Goal: Information Seeking & Learning: Learn about a topic

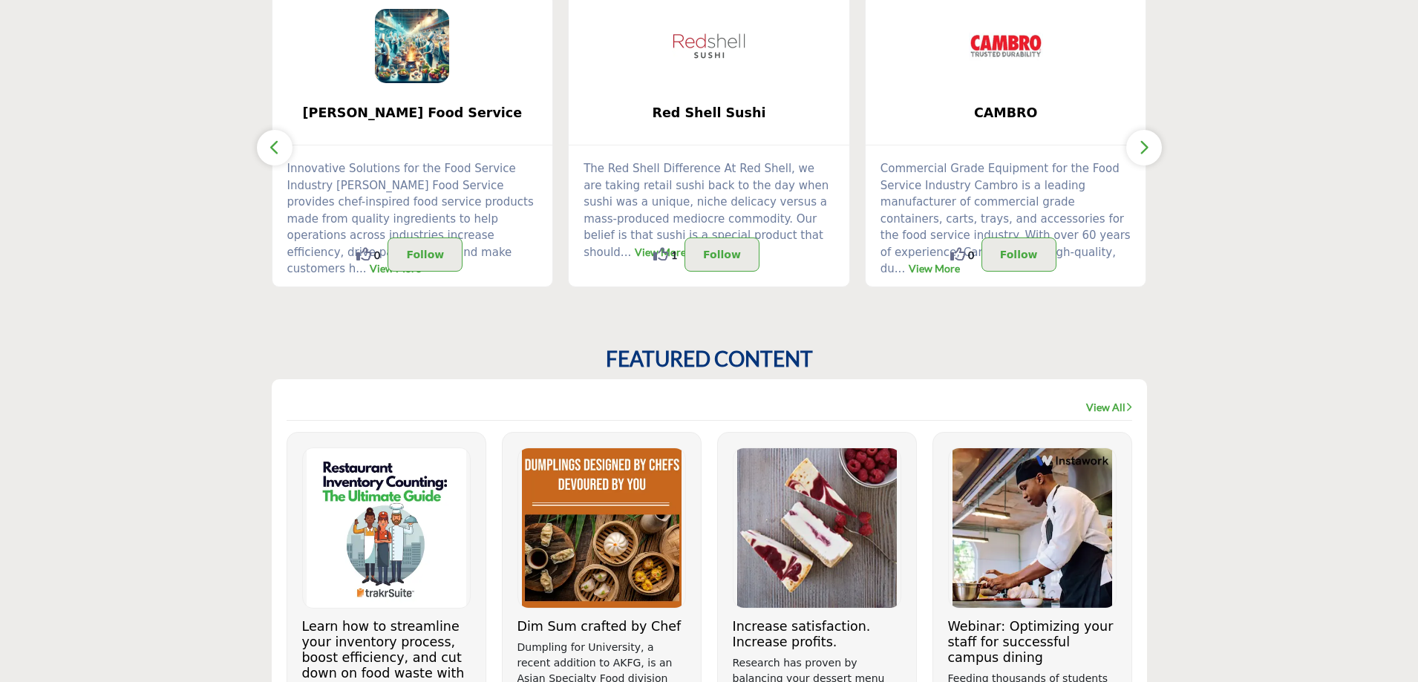
scroll to position [223, 0]
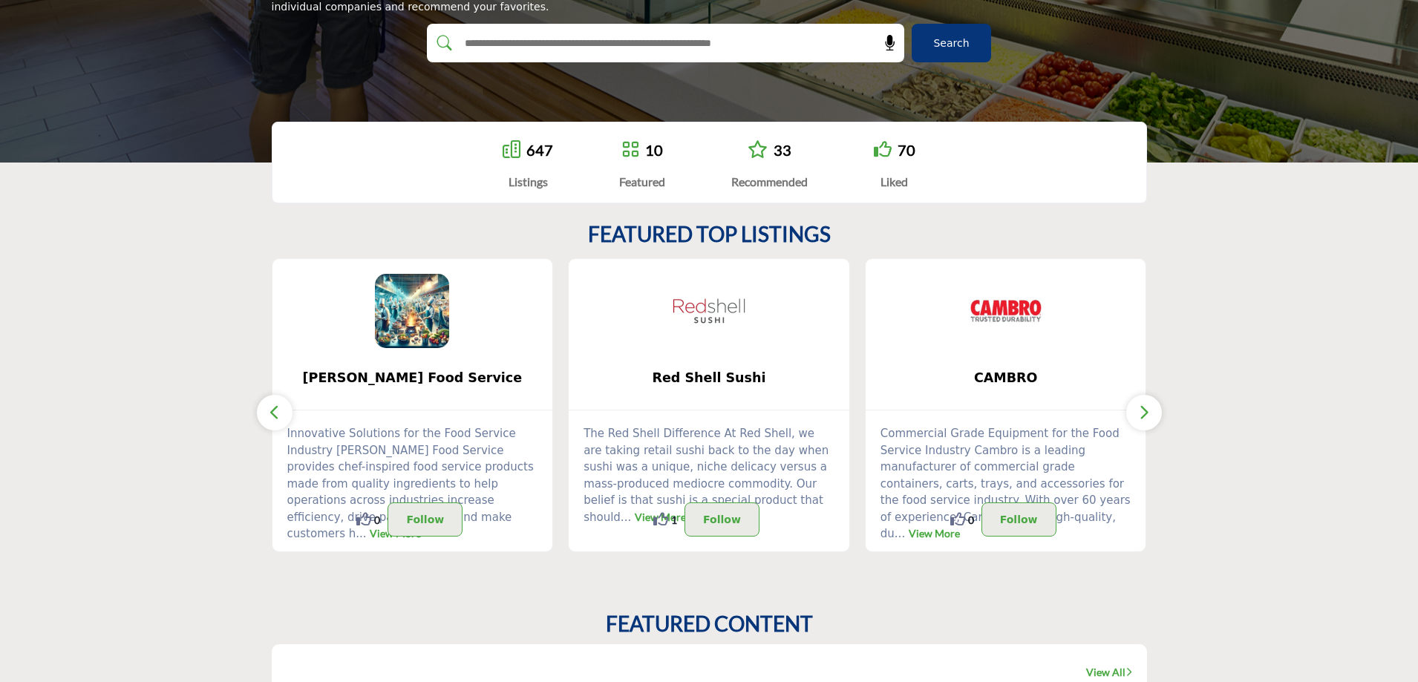
click at [919, 413] on icon "button" at bounding box center [1144, 412] width 12 height 19
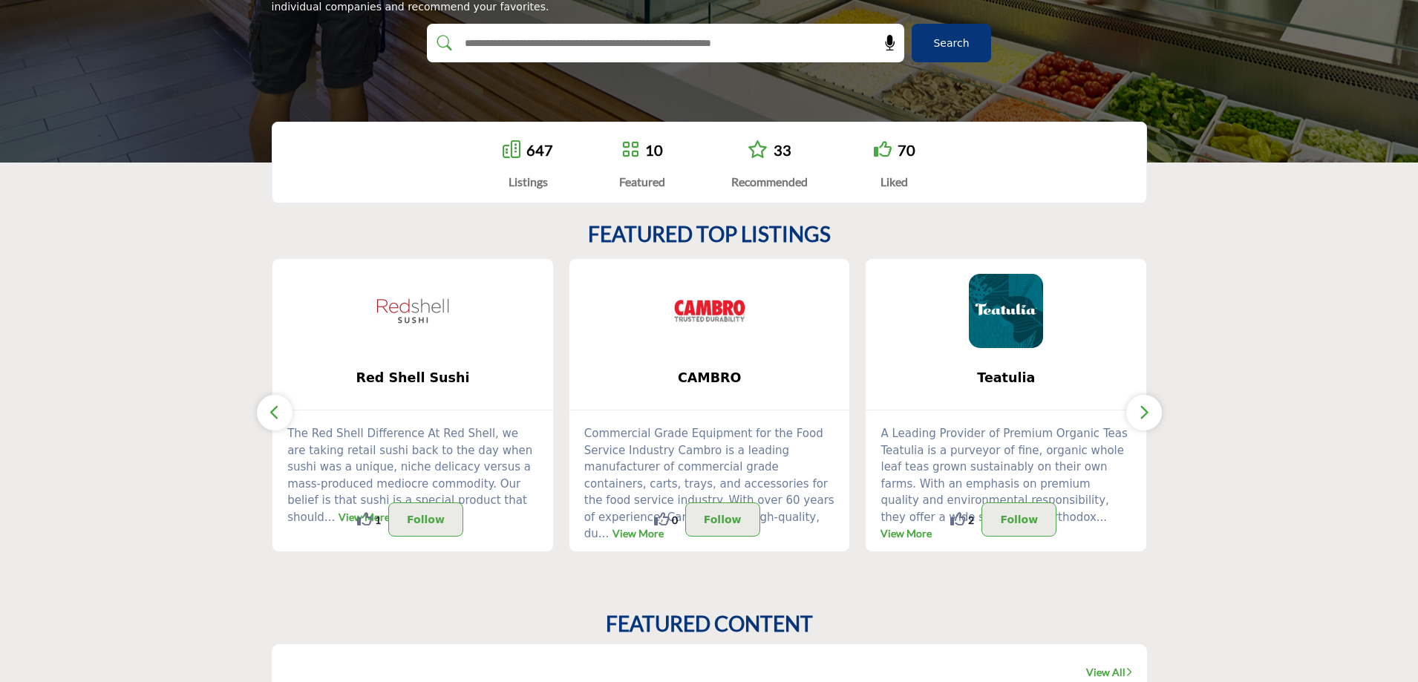
click at [919, 413] on icon "button" at bounding box center [1144, 412] width 12 height 19
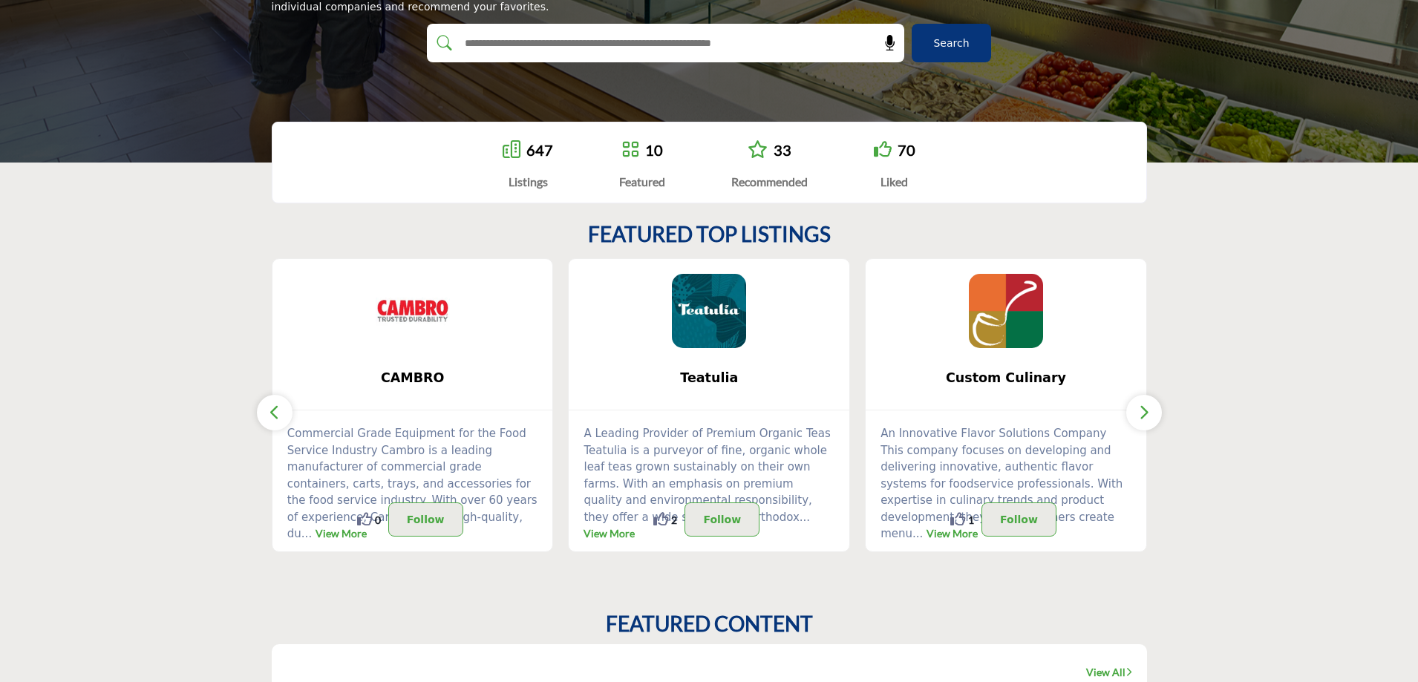
click at [919, 364] on section "FEATURED TOP LISTINGS Schwan's Food Service ... 0 0" at bounding box center [709, 387] width 1418 height 390
click at [919, 407] on icon "button" at bounding box center [1144, 412] width 12 height 19
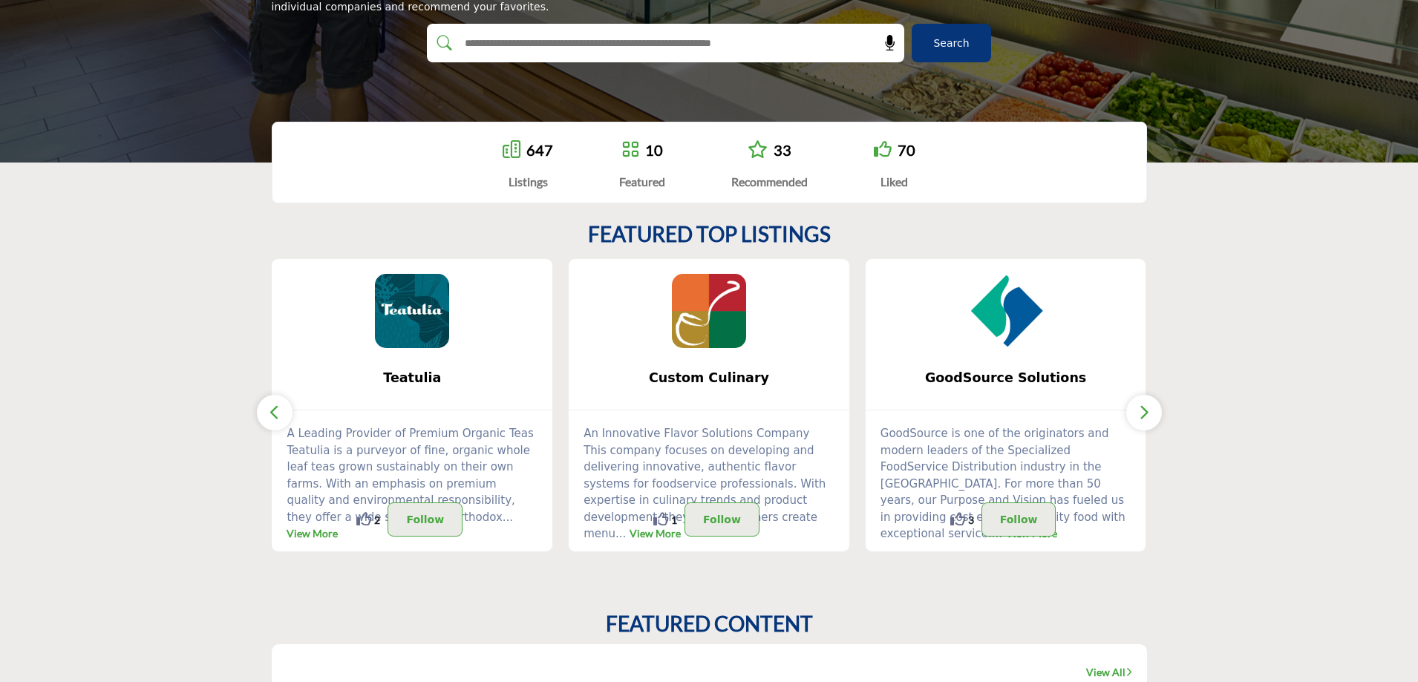
click at [919, 407] on icon "button" at bounding box center [1144, 412] width 12 height 19
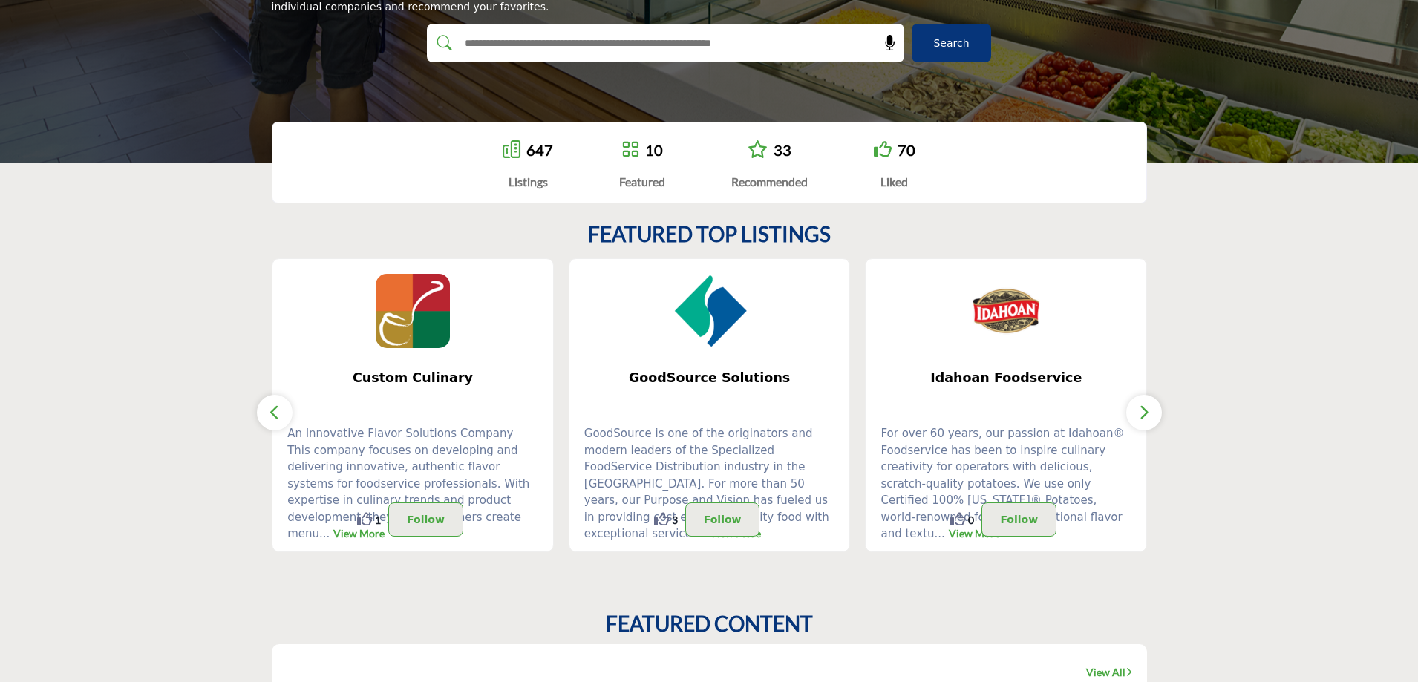
click at [919, 407] on icon "button" at bounding box center [1144, 412] width 12 height 19
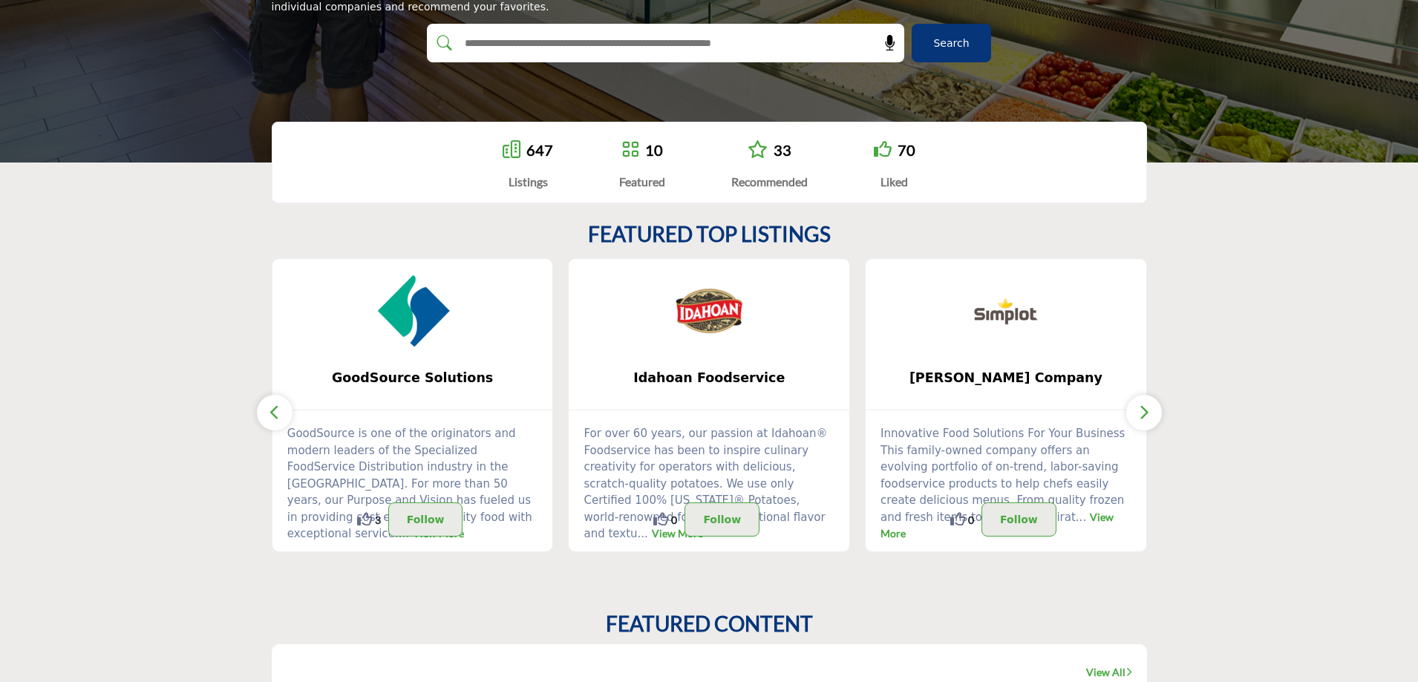
click at [919, 407] on icon "button" at bounding box center [1144, 412] width 12 height 19
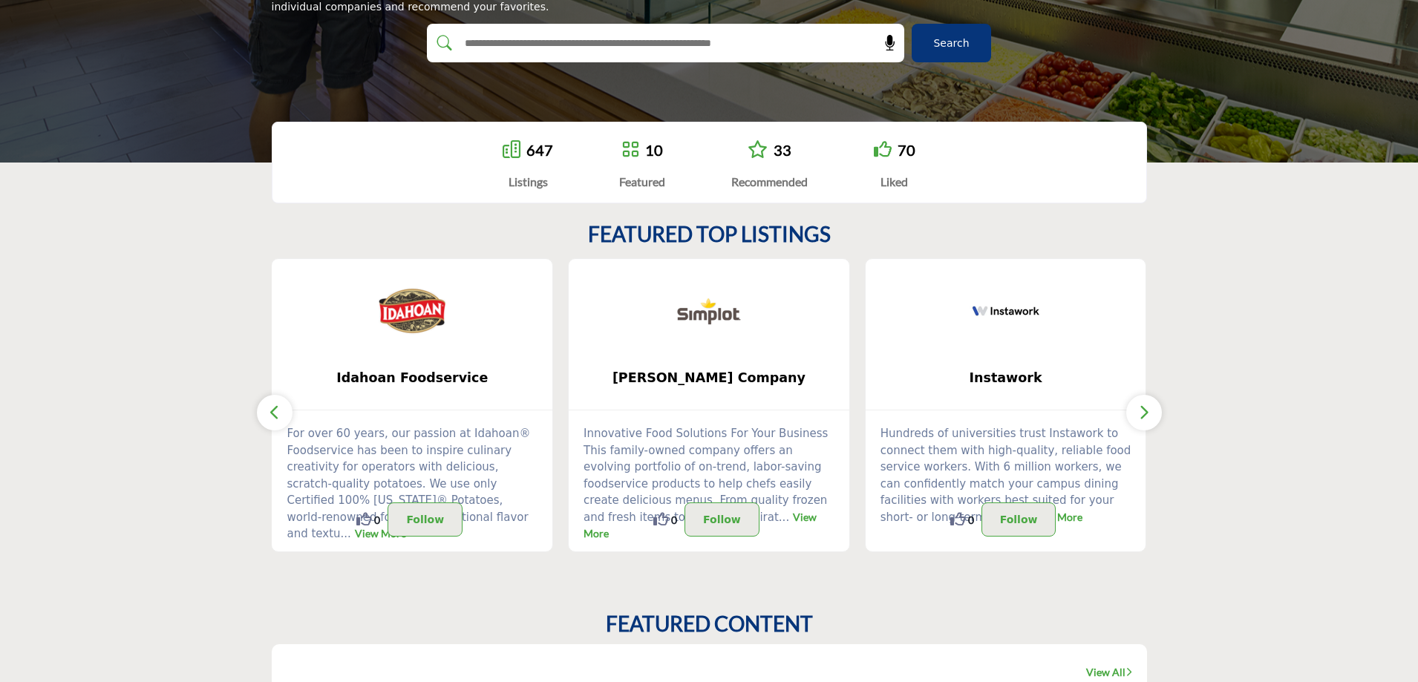
click at [919, 407] on icon "button" at bounding box center [1144, 412] width 12 height 19
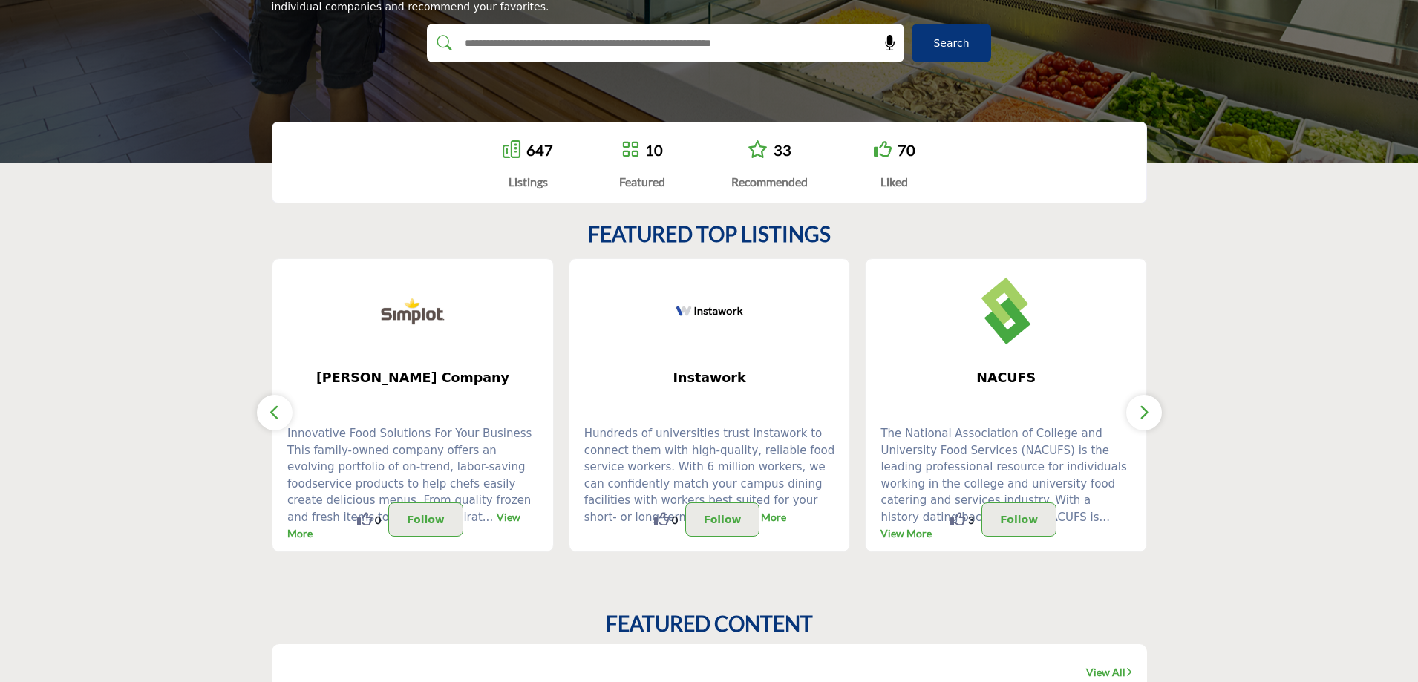
click at [919, 407] on icon "button" at bounding box center [1144, 412] width 12 height 19
click at [521, 151] on div "647" at bounding box center [527, 150] width 50 height 22
click at [532, 150] on link "647" at bounding box center [539, 150] width 27 height 18
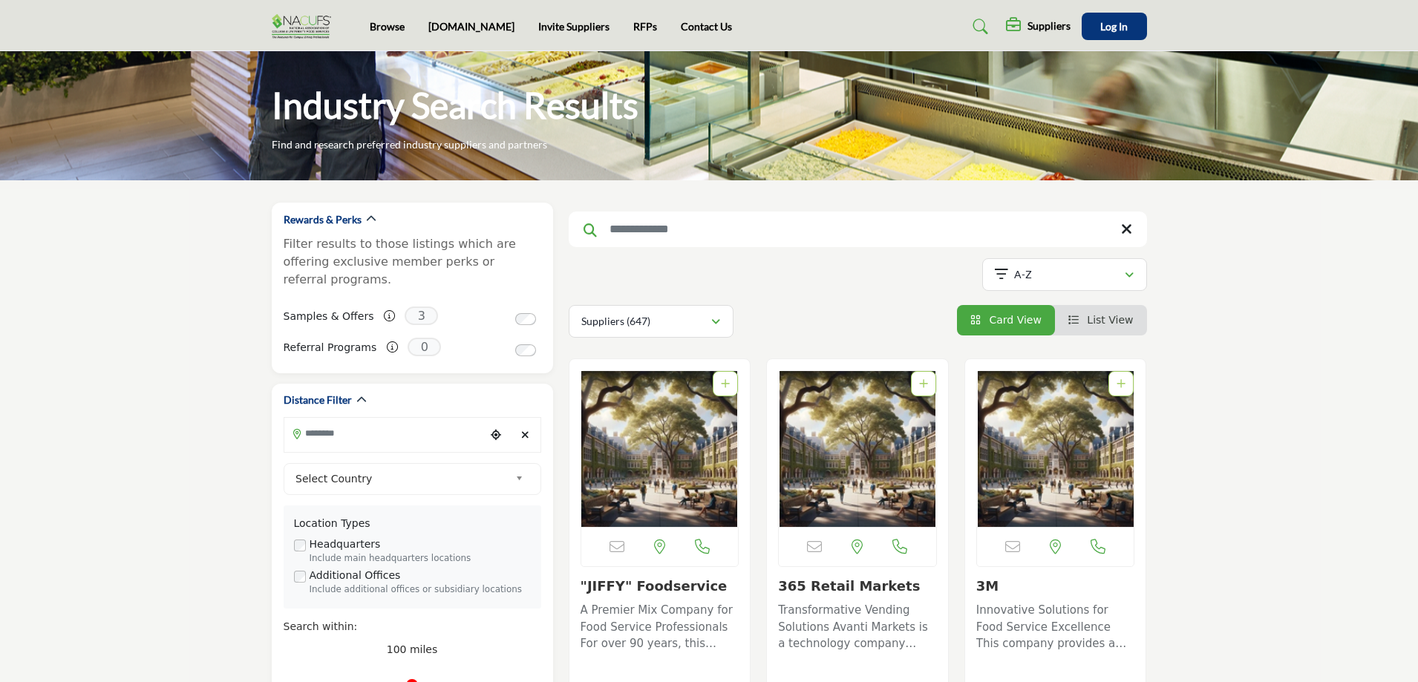
click at [807, 223] on input "Search Keyword" at bounding box center [858, 230] width 578 height 36
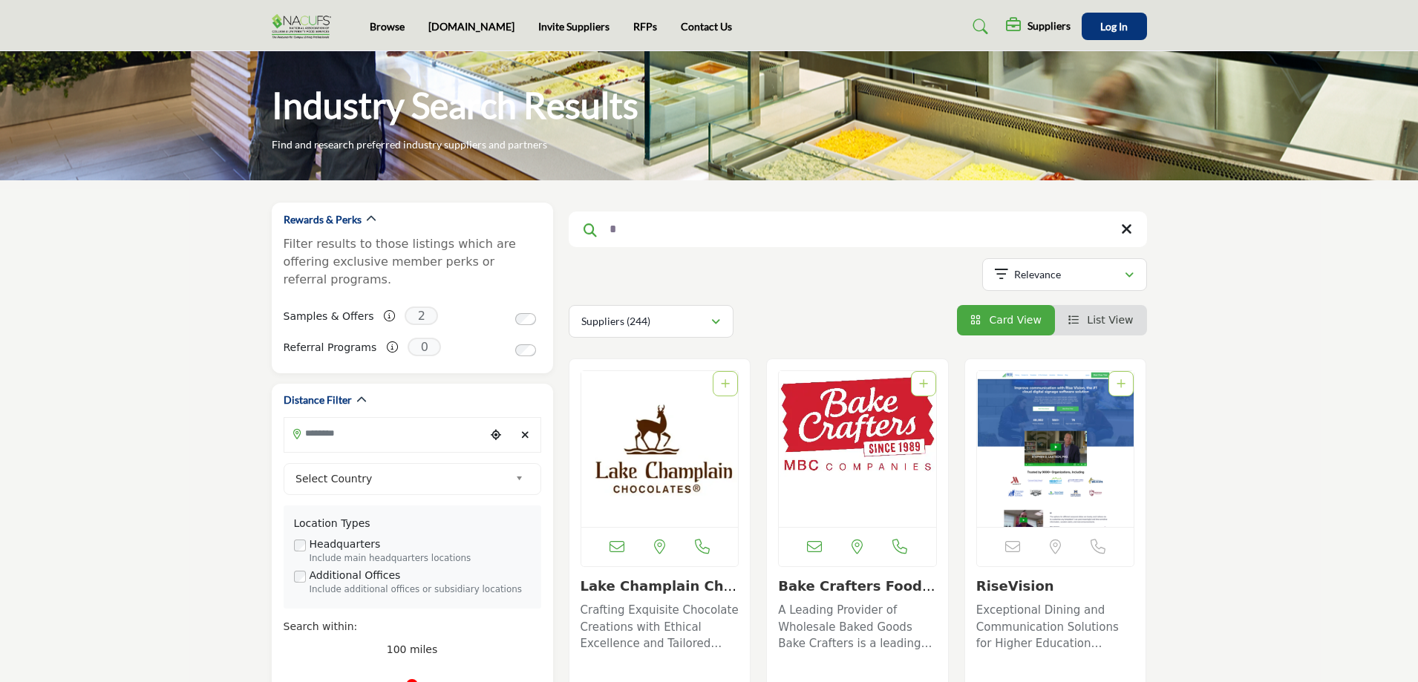
type input "*"
click at [632, 440] on img "Open Listing in new tab" at bounding box center [659, 449] width 157 height 156
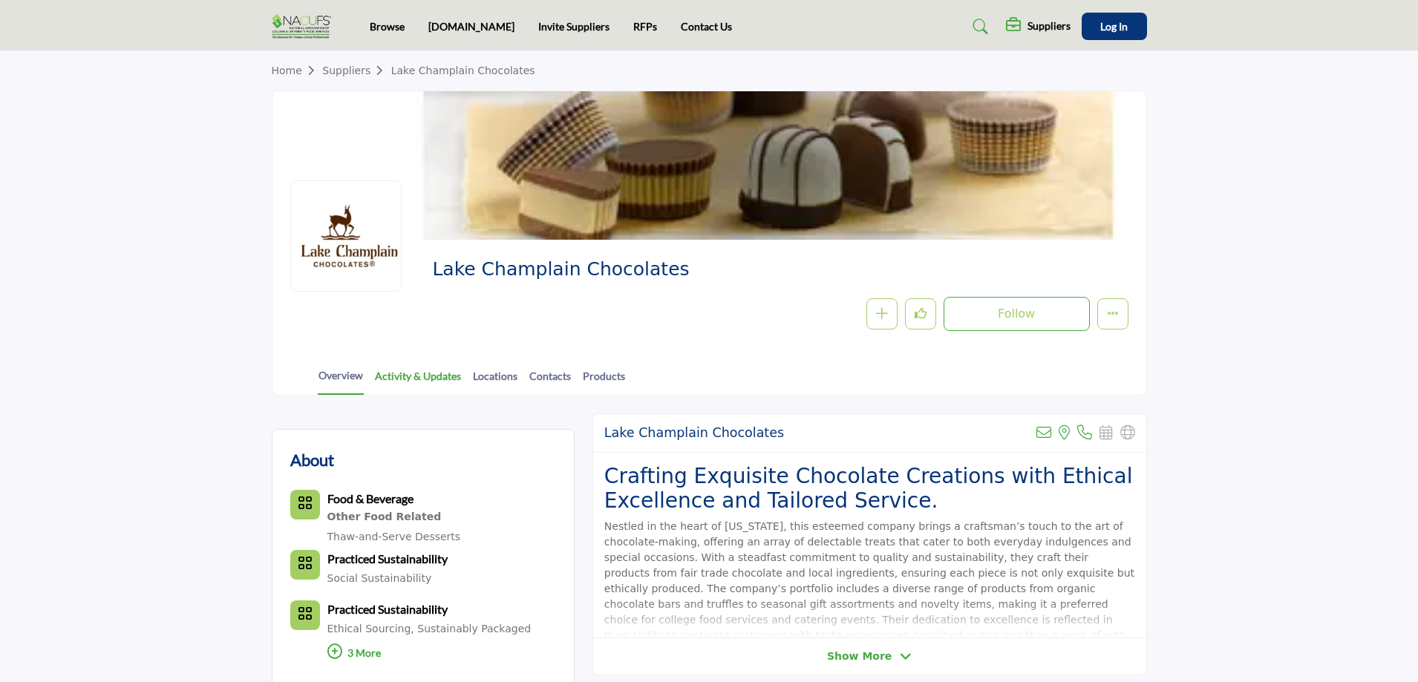
click at [417, 380] on link "Activity & Updates" at bounding box center [418, 381] width 88 height 26
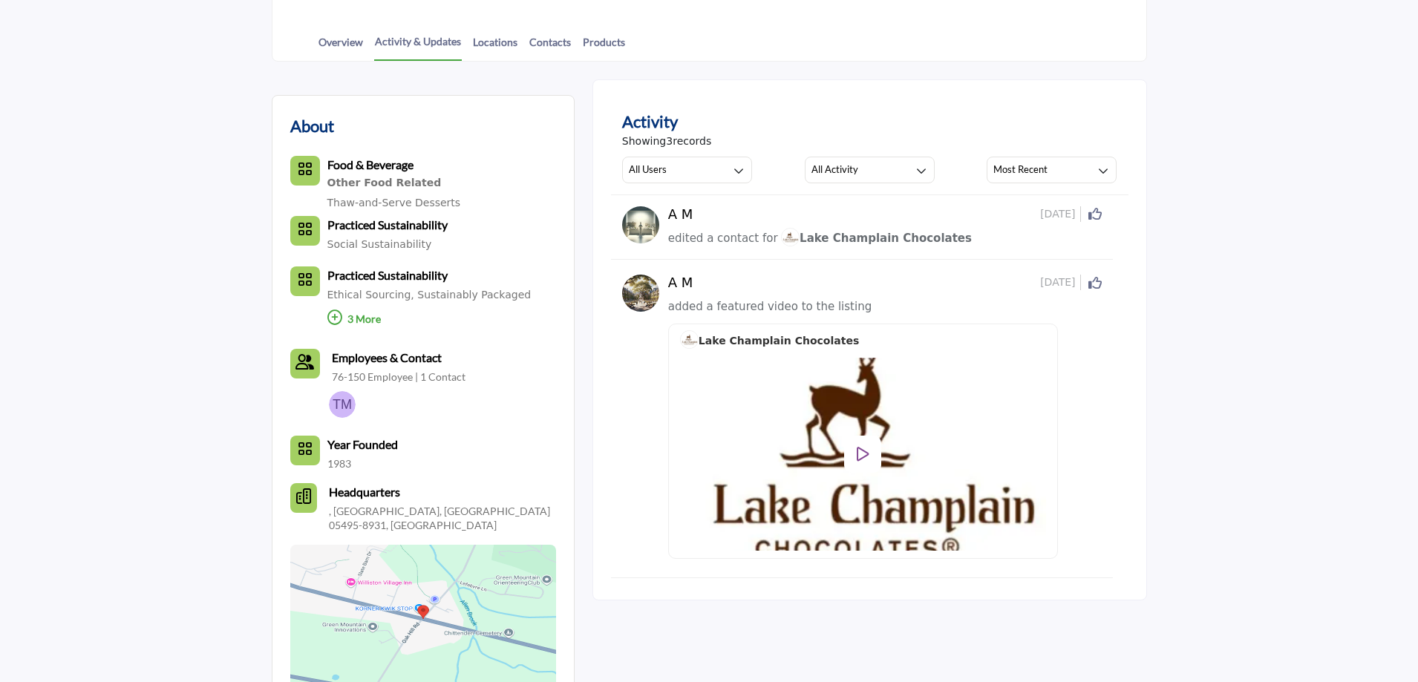
scroll to position [333, 0]
click at [335, 316] on icon at bounding box center [334, 318] width 15 height 15
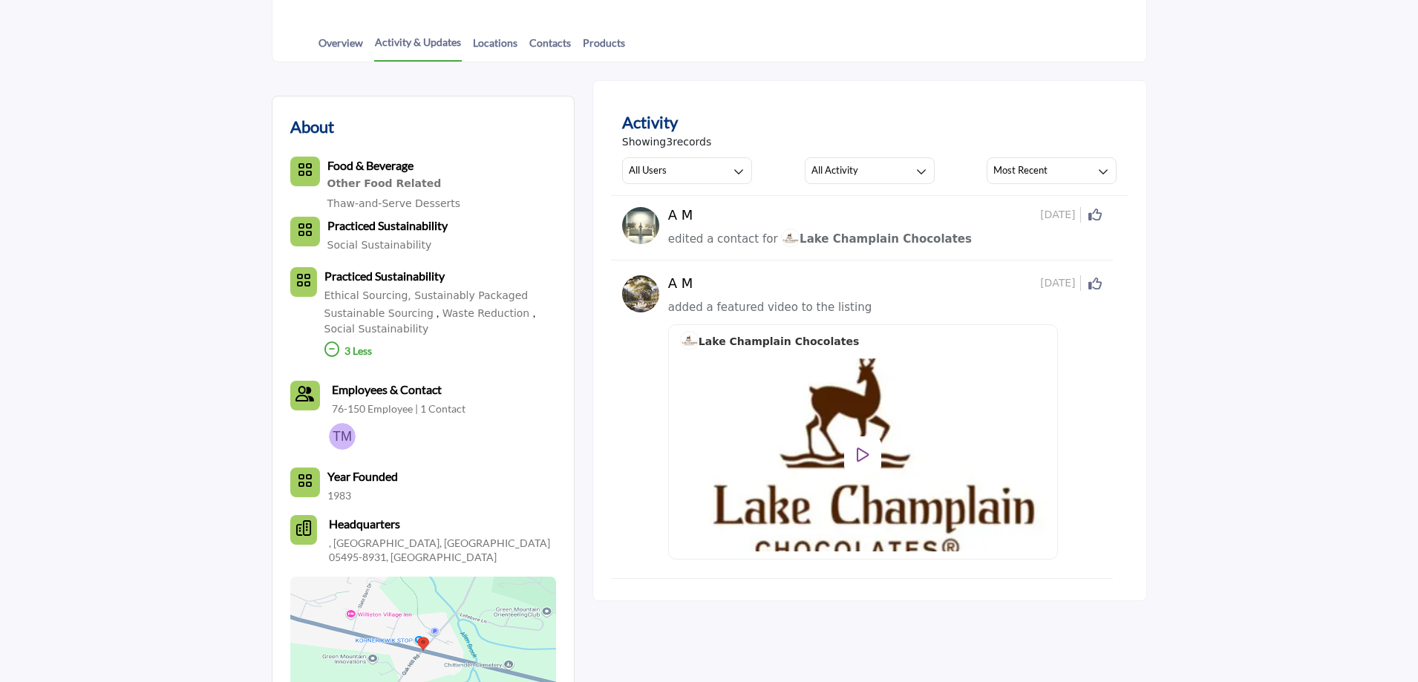
click at [342, 433] on img at bounding box center [342, 436] width 27 height 27
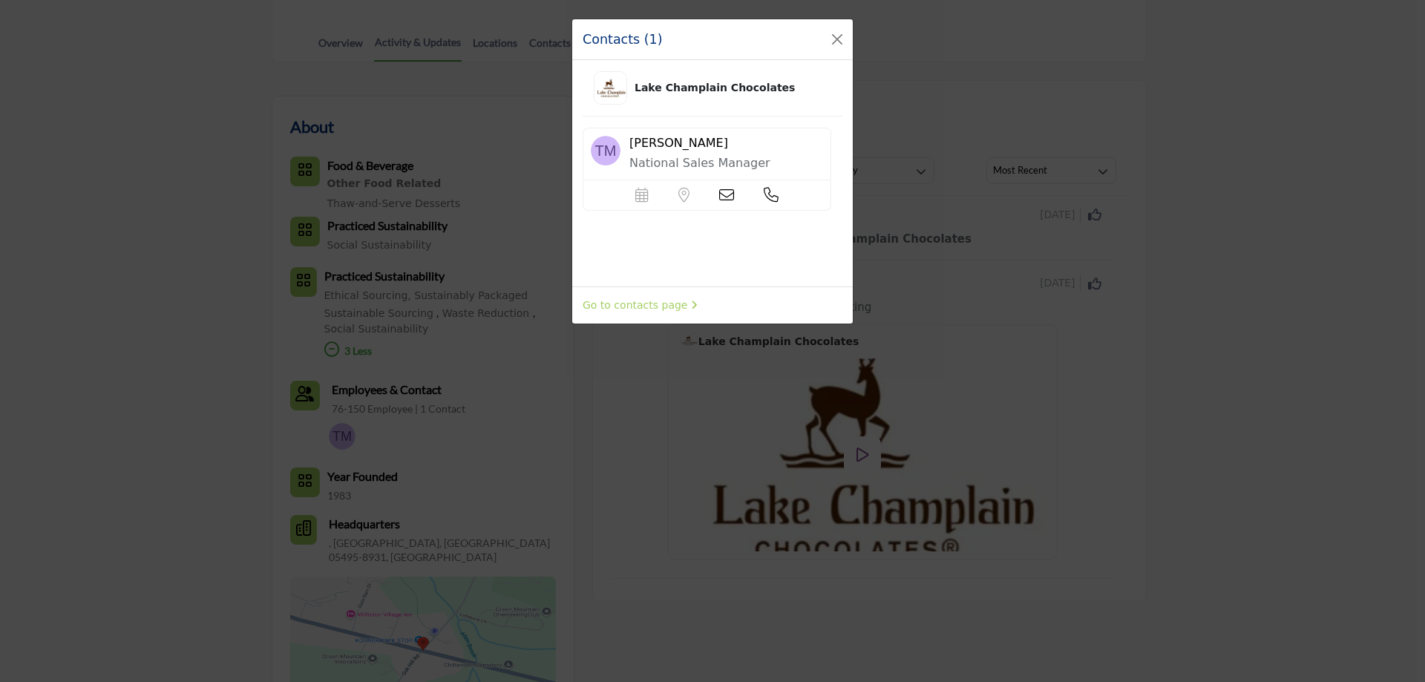
click at [188, 402] on div "Contacts (1) Lake Champlain Chocolates [PERSON_NAME] National Sales Manager" at bounding box center [712, 341] width 1425 height 682
click at [839, 36] on button "Close" at bounding box center [837, 39] width 21 height 21
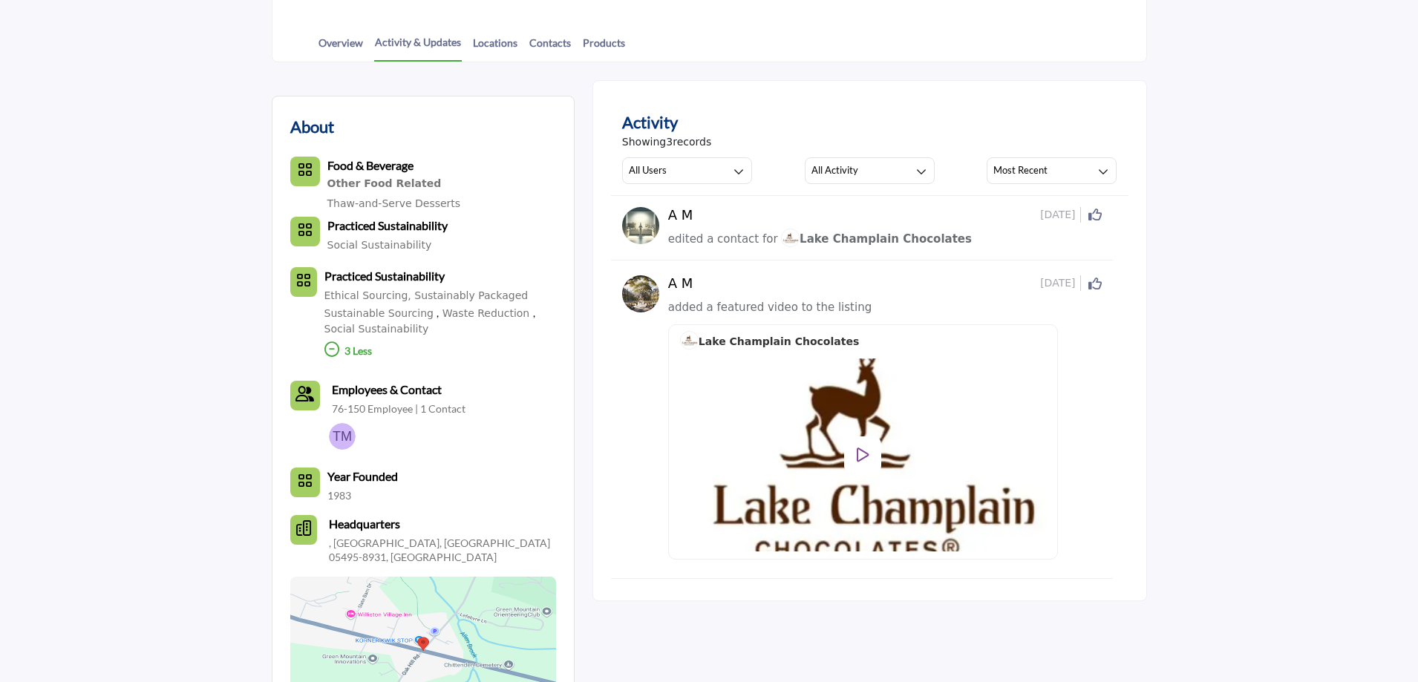
scroll to position [407, 0]
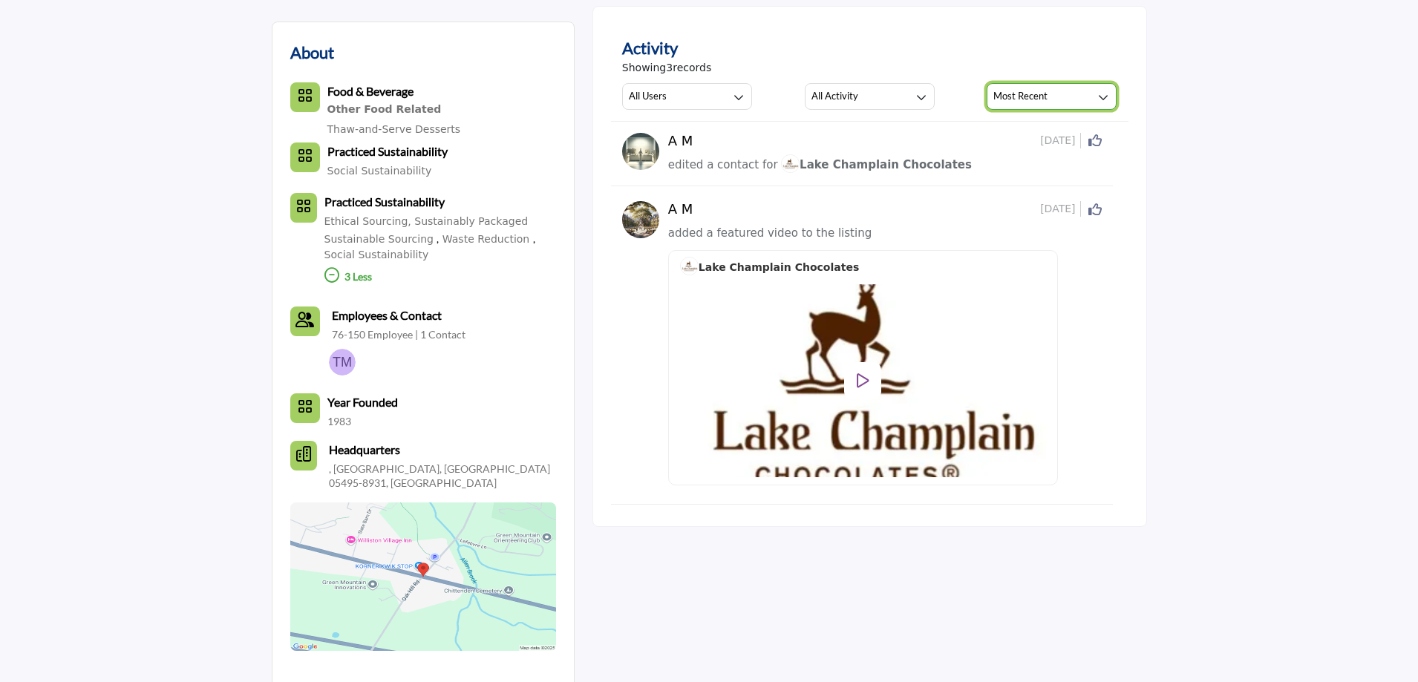
click at [1101, 96] on icon "button" at bounding box center [1103, 97] width 10 height 10
drag, startPoint x: 927, startPoint y: 33, endPoint x: 934, endPoint y: 30, distance: 7.7
click at [934, 30] on div "Activity Showing 3 records All Users All Users My Activity Member Supplier All …" at bounding box center [869, 72] width 517 height 97
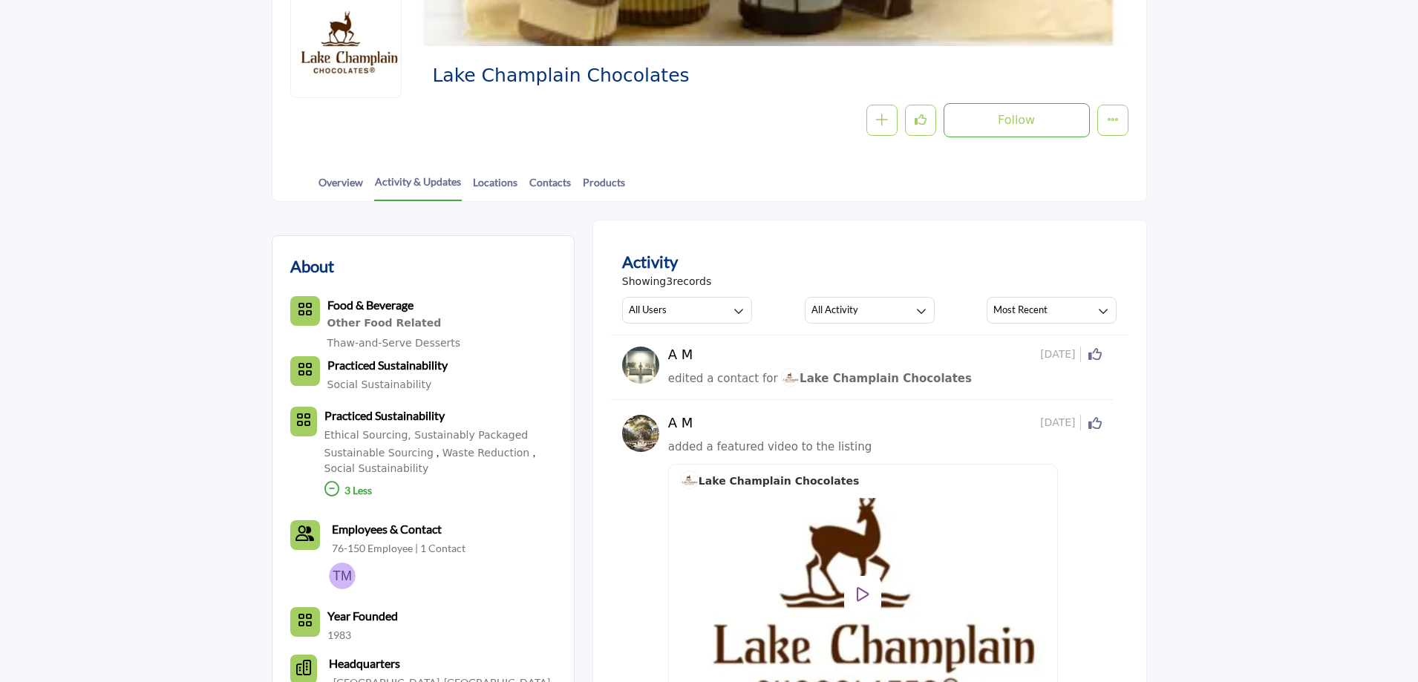
scroll to position [0, 0]
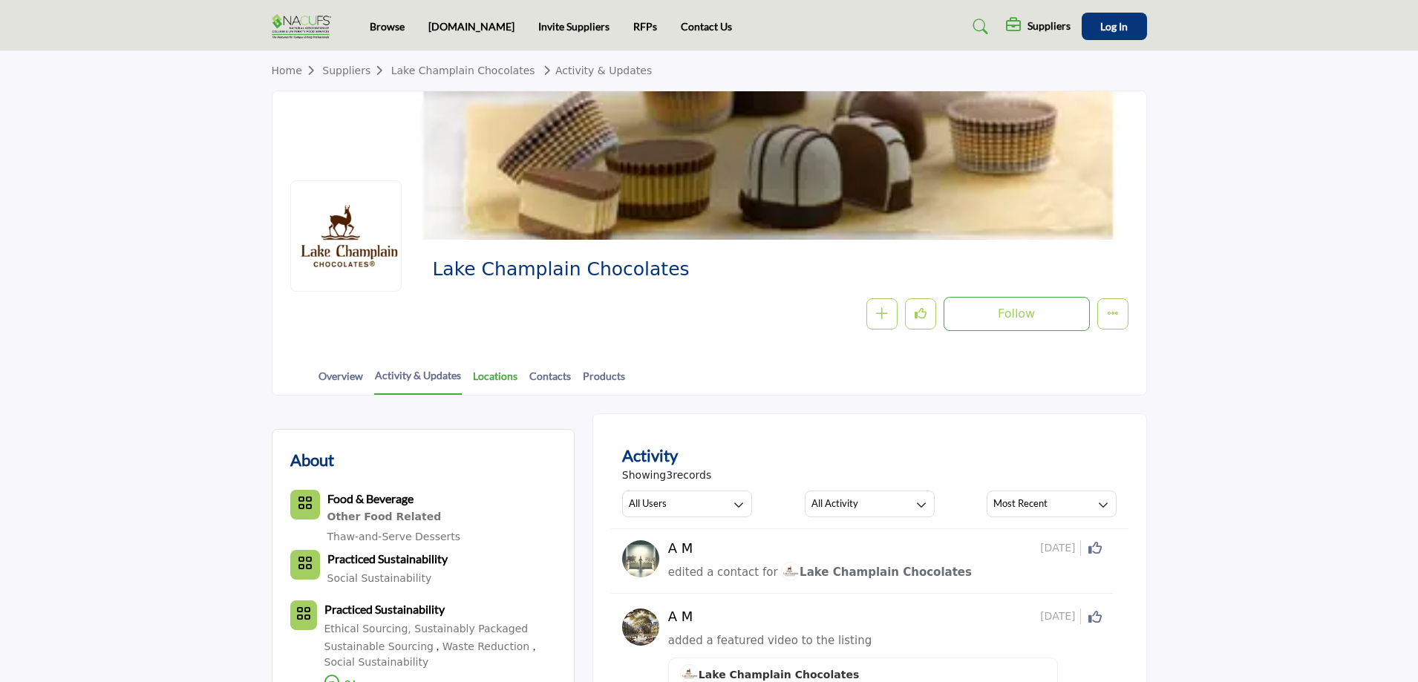
click at [497, 379] on link "Locations" at bounding box center [495, 381] width 46 height 26
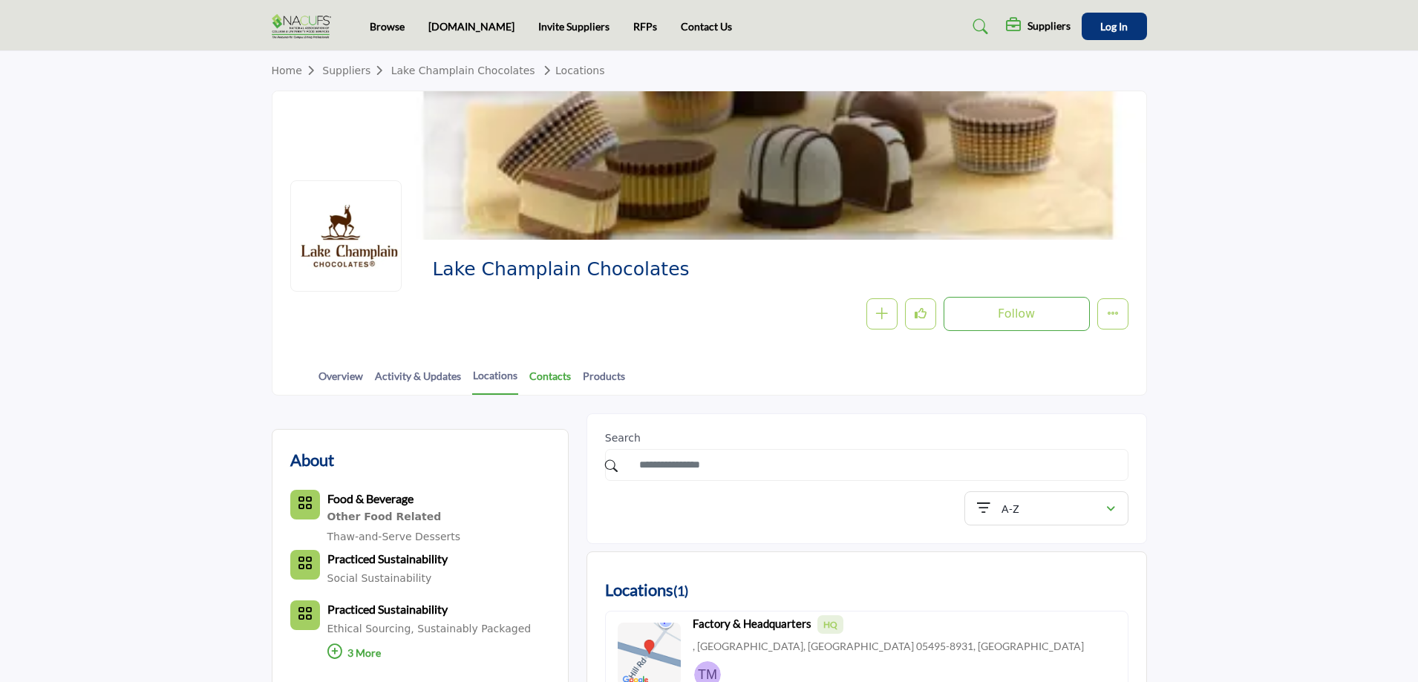
click at [554, 376] on link "Contacts" at bounding box center [549, 381] width 43 height 26
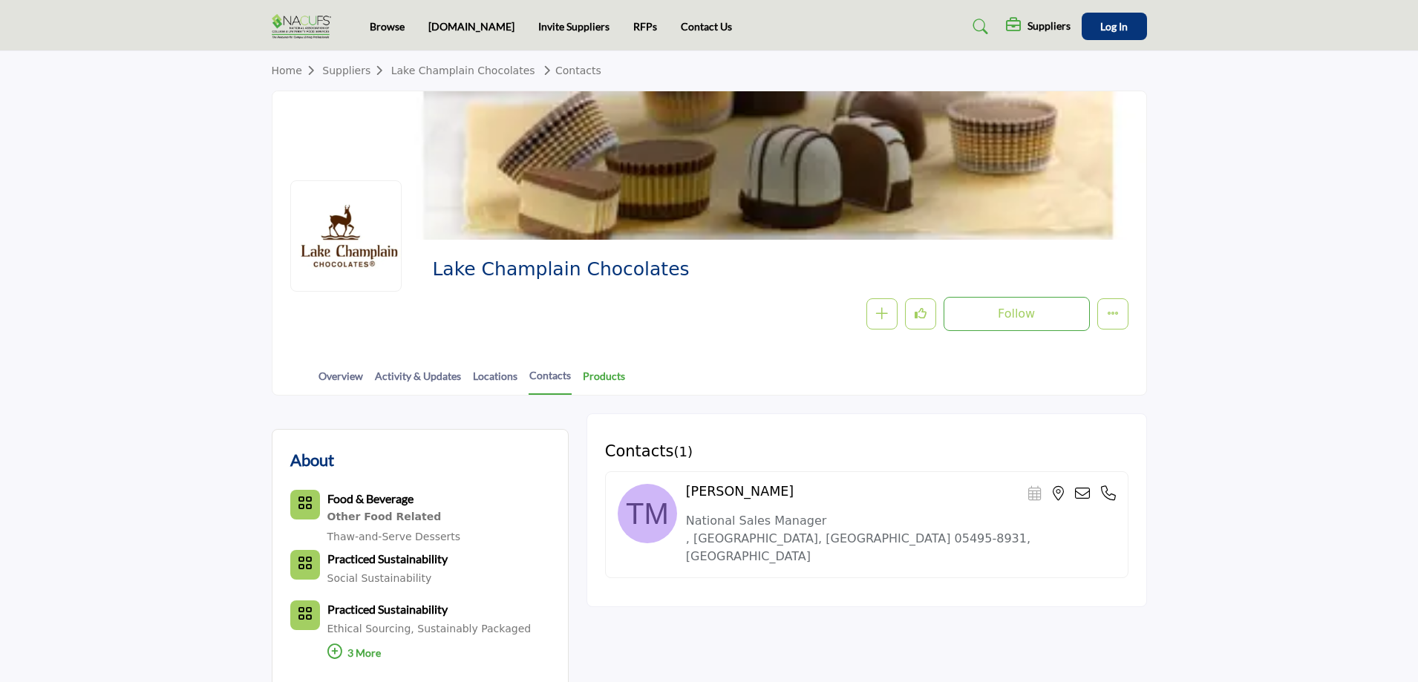
click at [600, 373] on link "Products" at bounding box center [604, 381] width 44 height 26
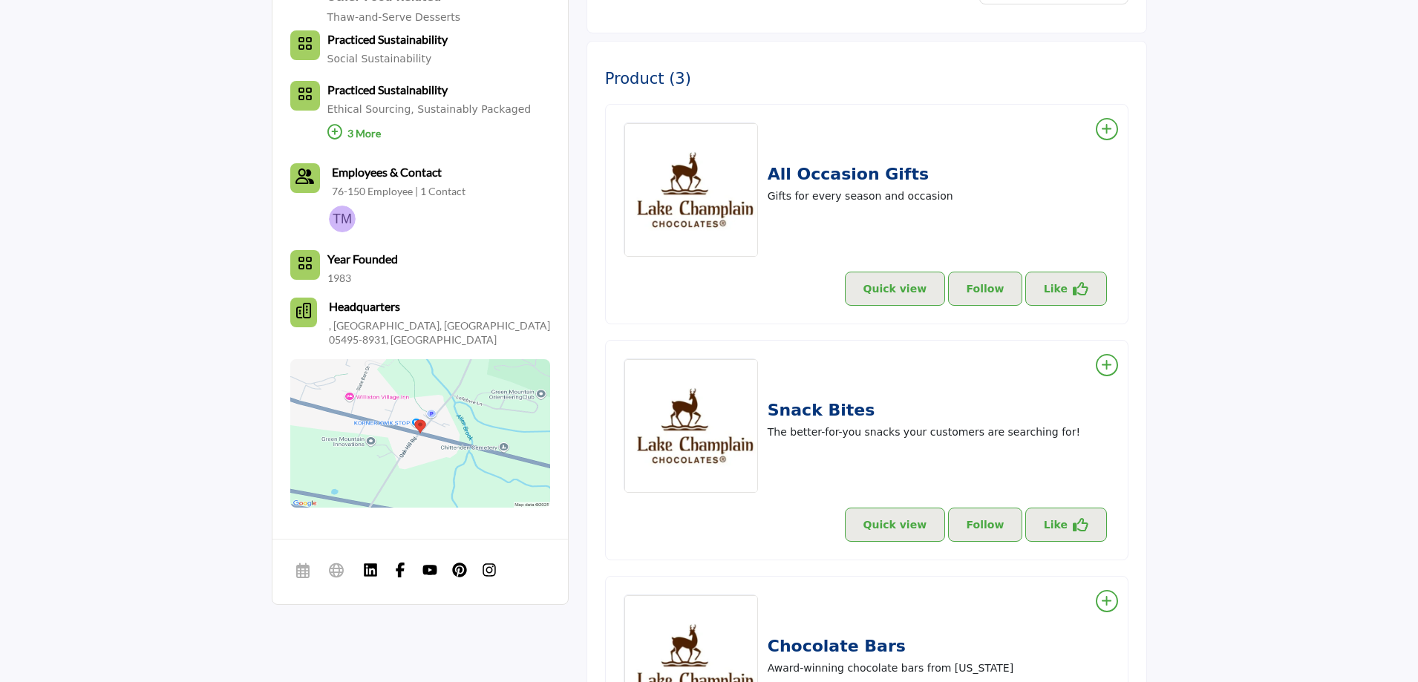
scroll to position [594, 0]
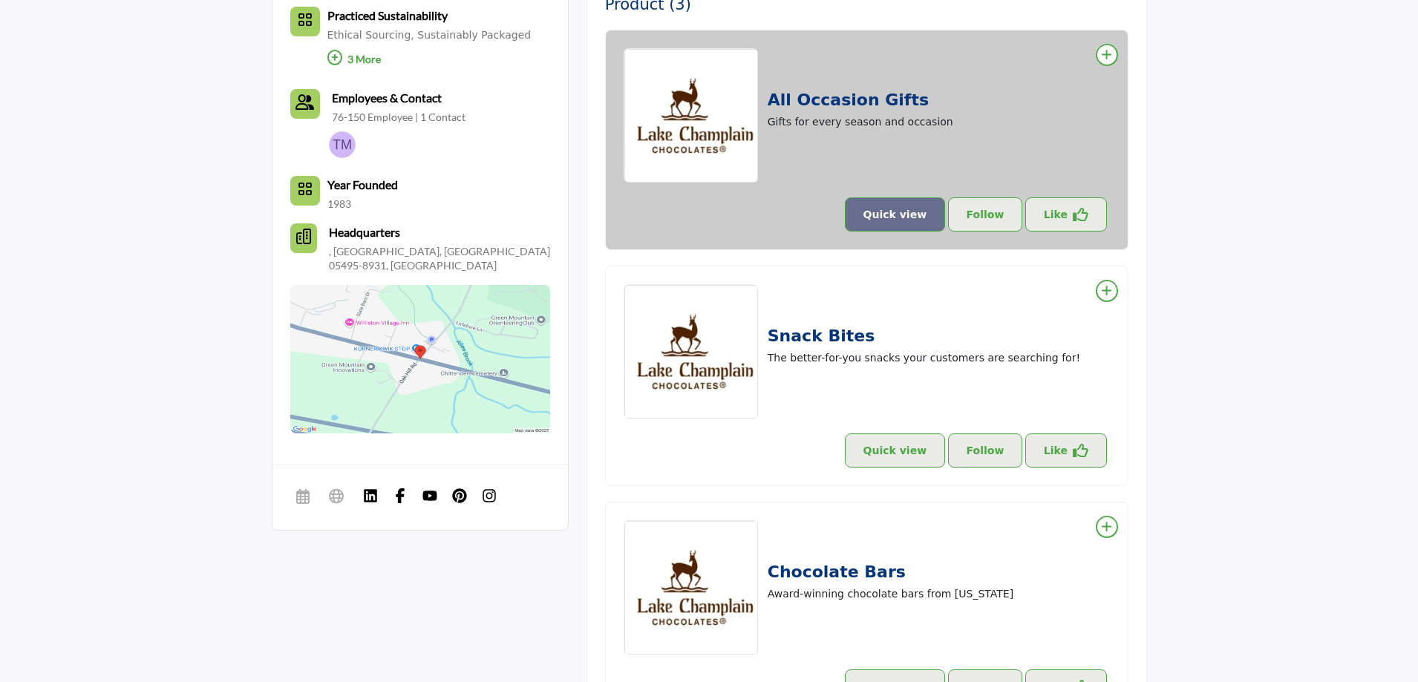
click at [900, 206] on button "Quick view" at bounding box center [895, 214] width 101 height 34
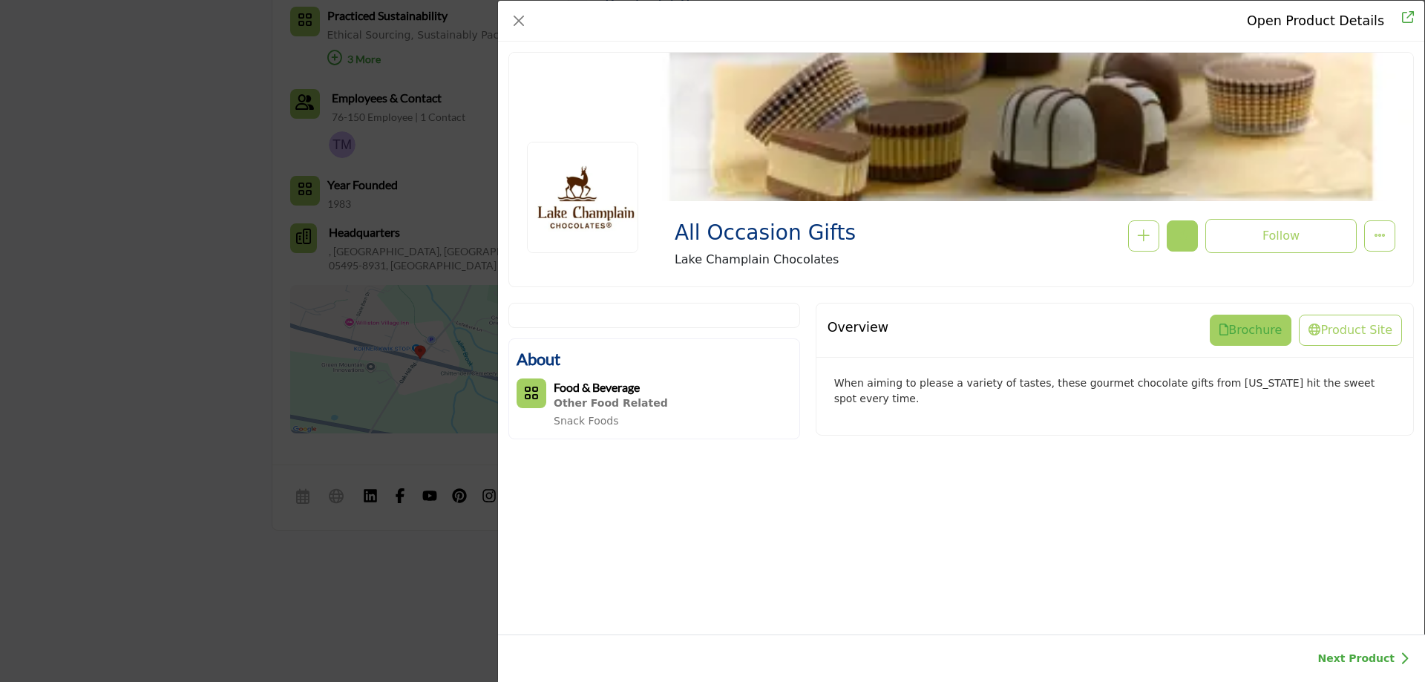
click at [1266, 325] on button "Brochure" at bounding box center [1251, 330] width 82 height 31
click at [1339, 332] on button "Product Site" at bounding box center [1350, 330] width 103 height 31
click at [517, 20] on button "Close" at bounding box center [518, 20] width 21 height 21
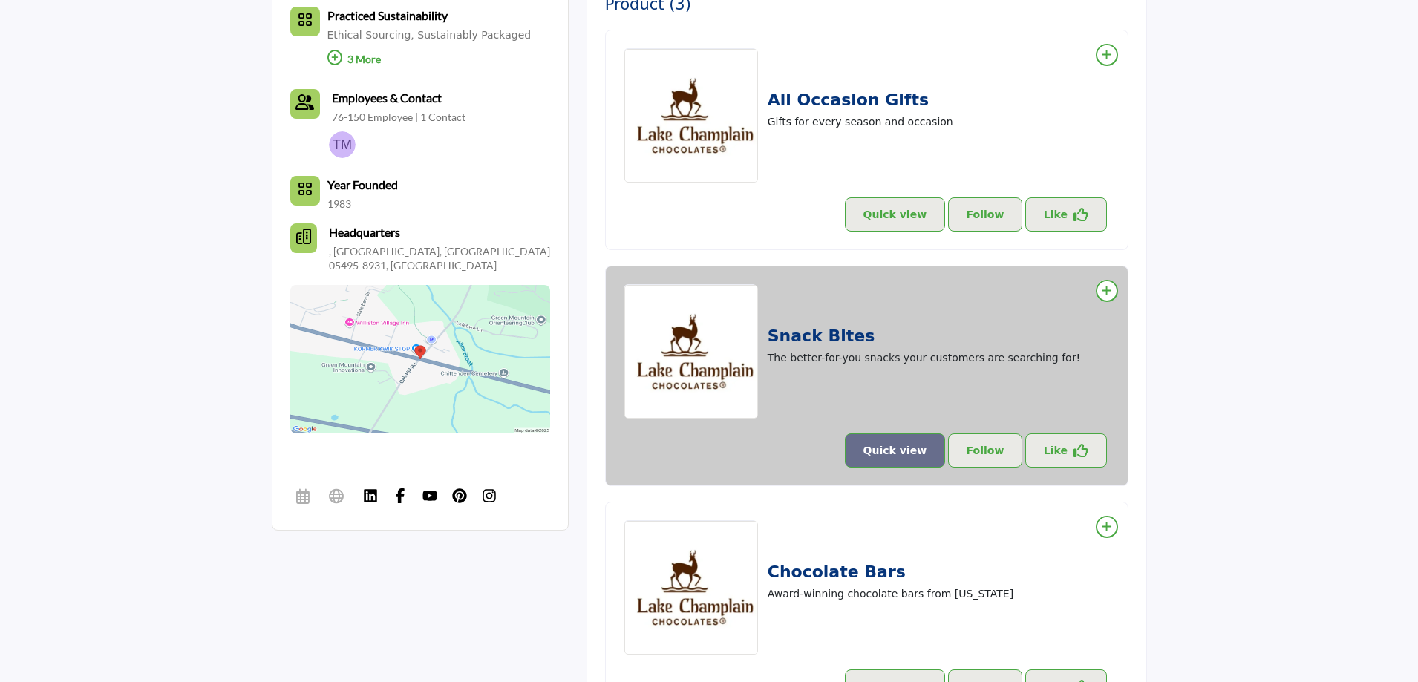
click at [915, 451] on button "Quick view" at bounding box center [895, 450] width 101 height 34
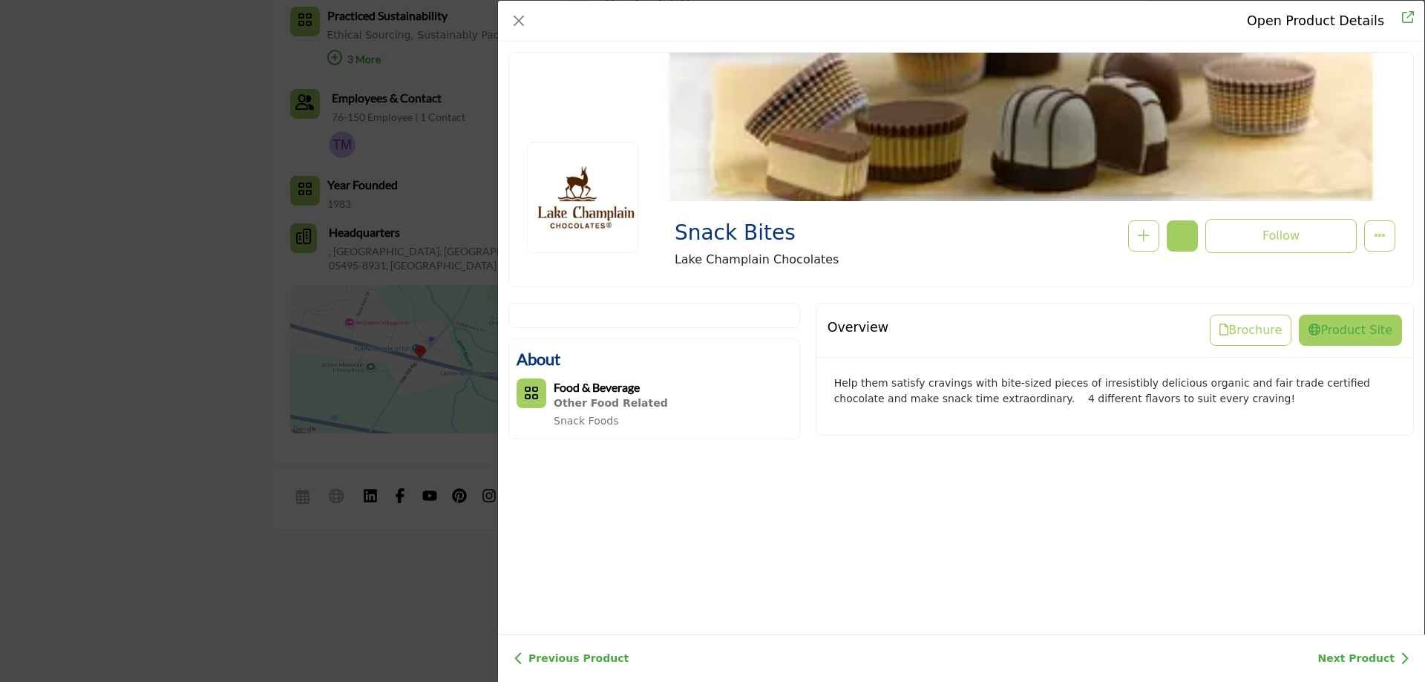
click at [1348, 336] on button "Product Site" at bounding box center [1350, 330] width 103 height 31
click at [521, 14] on button "Close" at bounding box center [518, 20] width 21 height 21
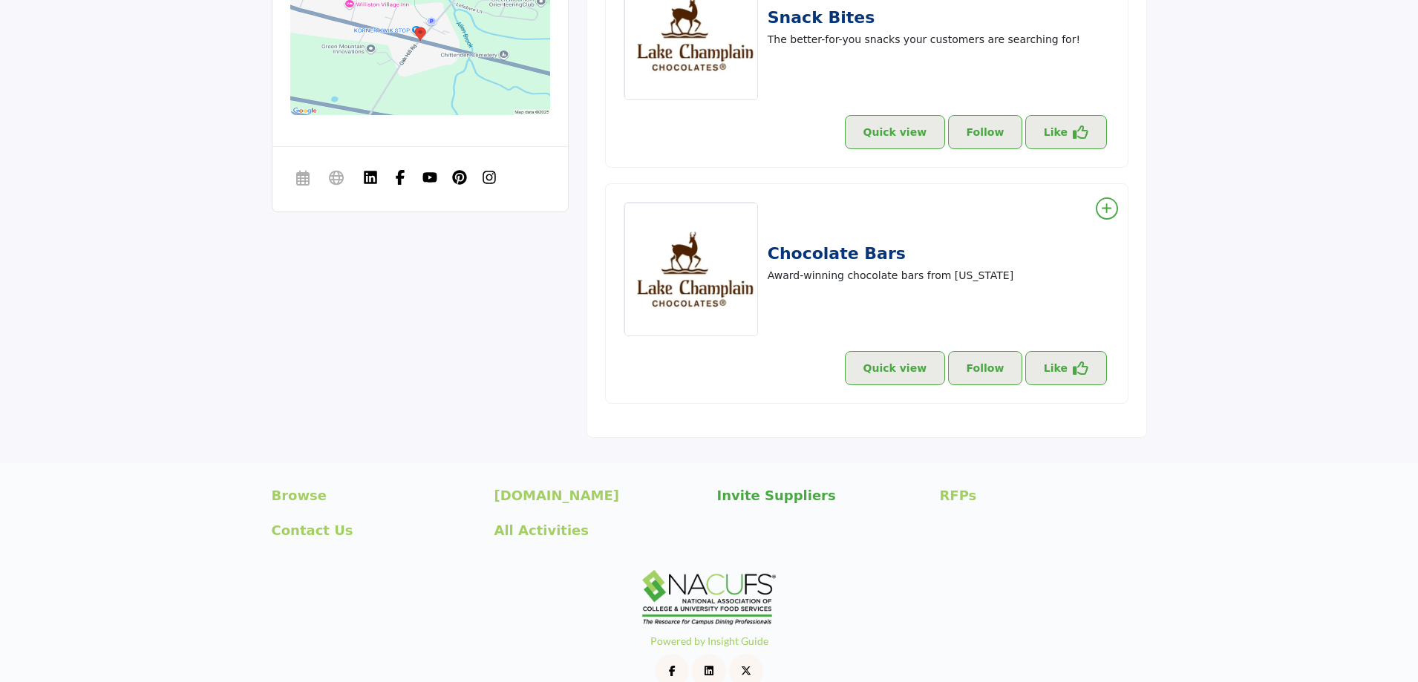
scroll to position [938, 0]
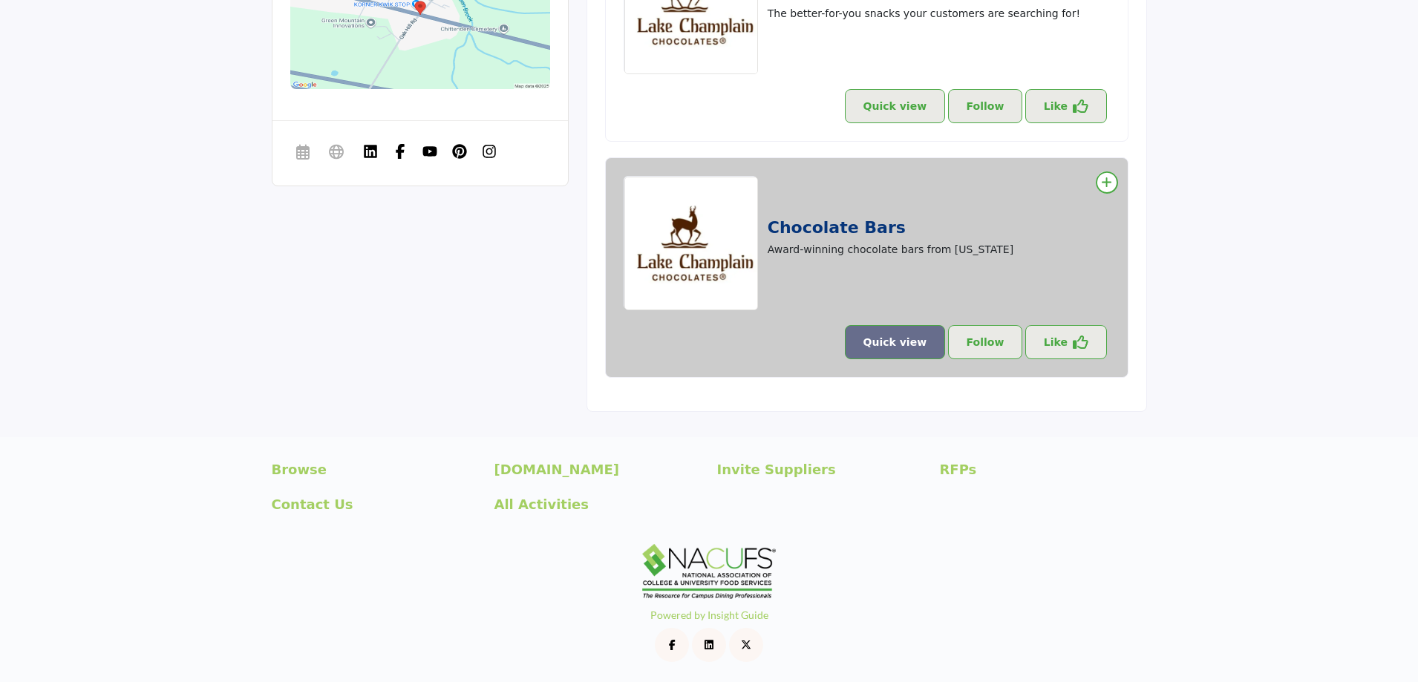
click at [917, 342] on button "Quick view" at bounding box center [895, 342] width 101 height 34
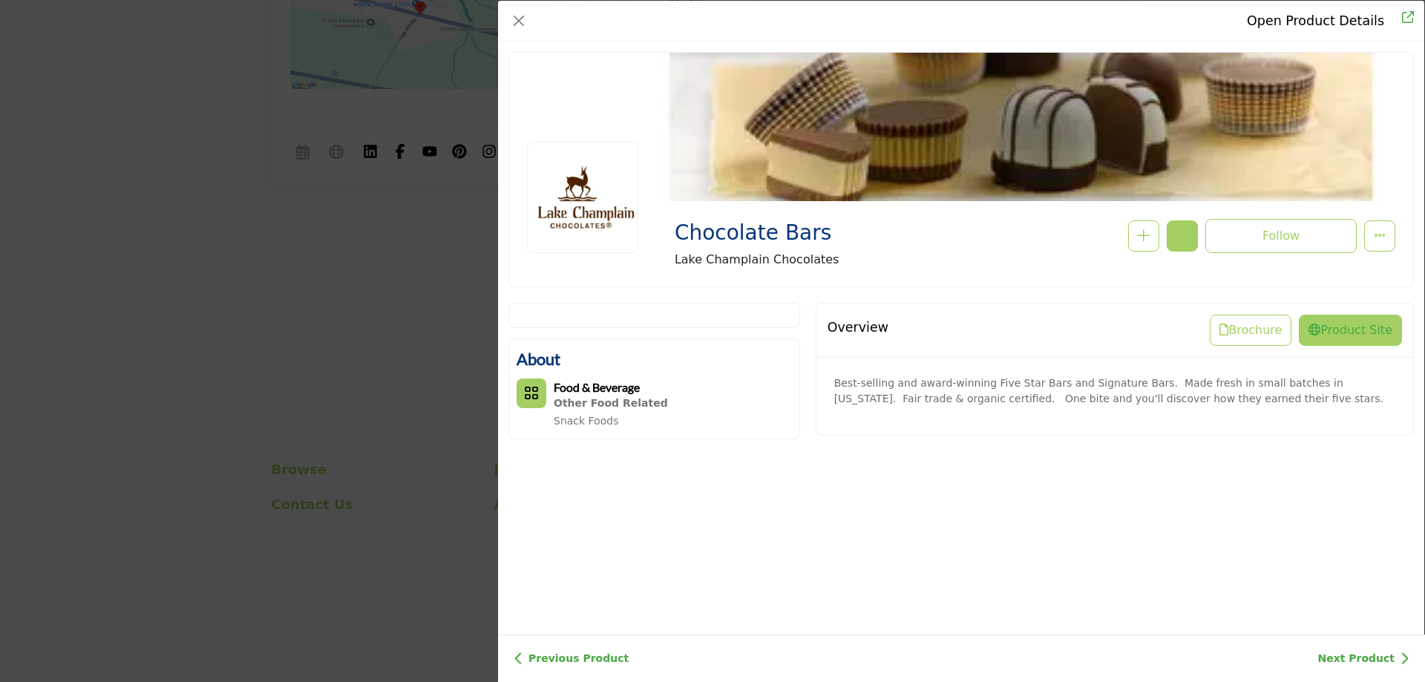
click at [1360, 327] on button "Product Site" at bounding box center [1350, 330] width 103 height 31
click at [514, 18] on button "Close" at bounding box center [518, 20] width 21 height 21
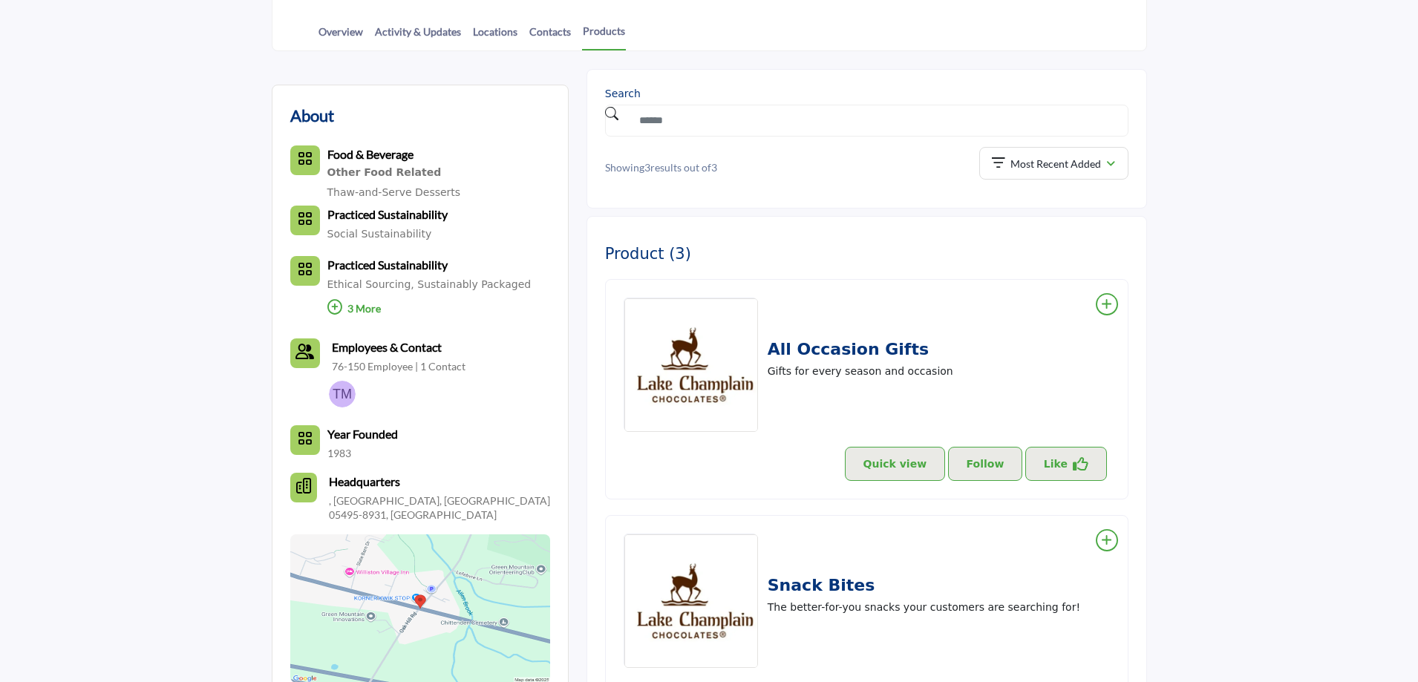
scroll to position [0, 0]
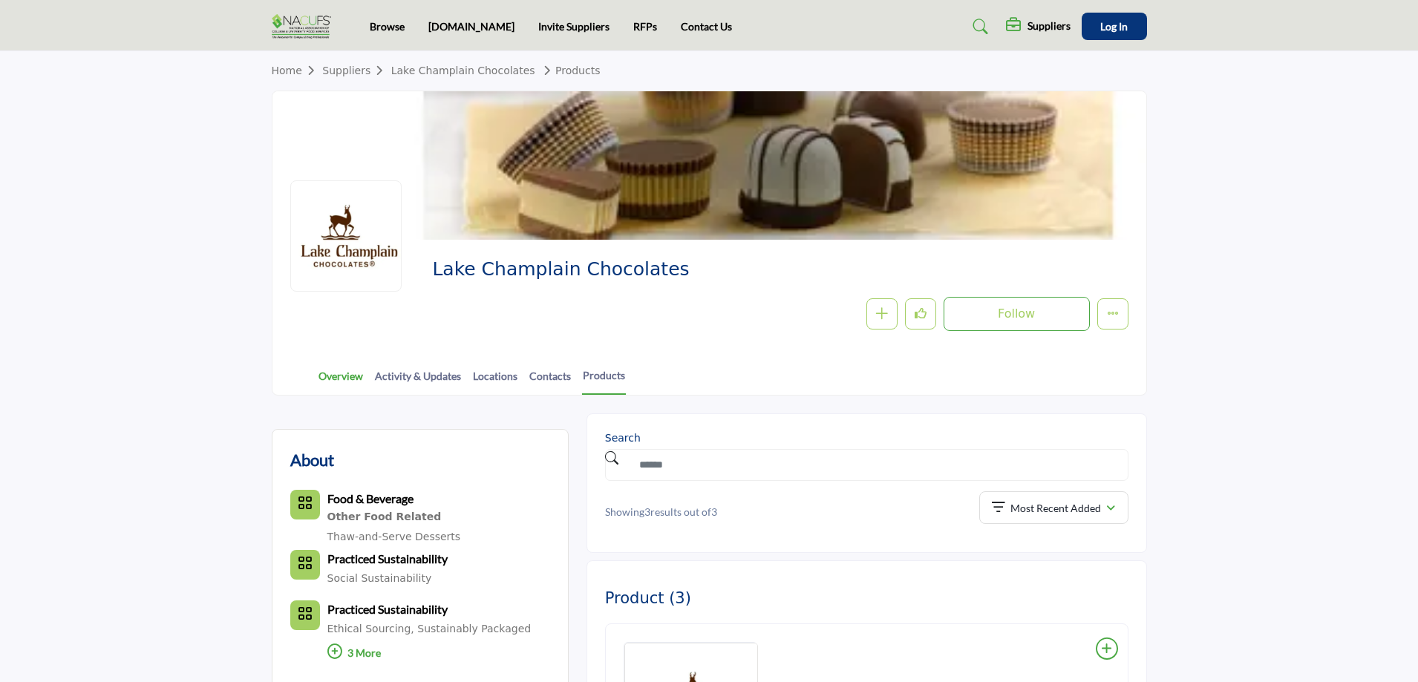
click at [349, 374] on link "Overview" at bounding box center [341, 381] width 46 height 26
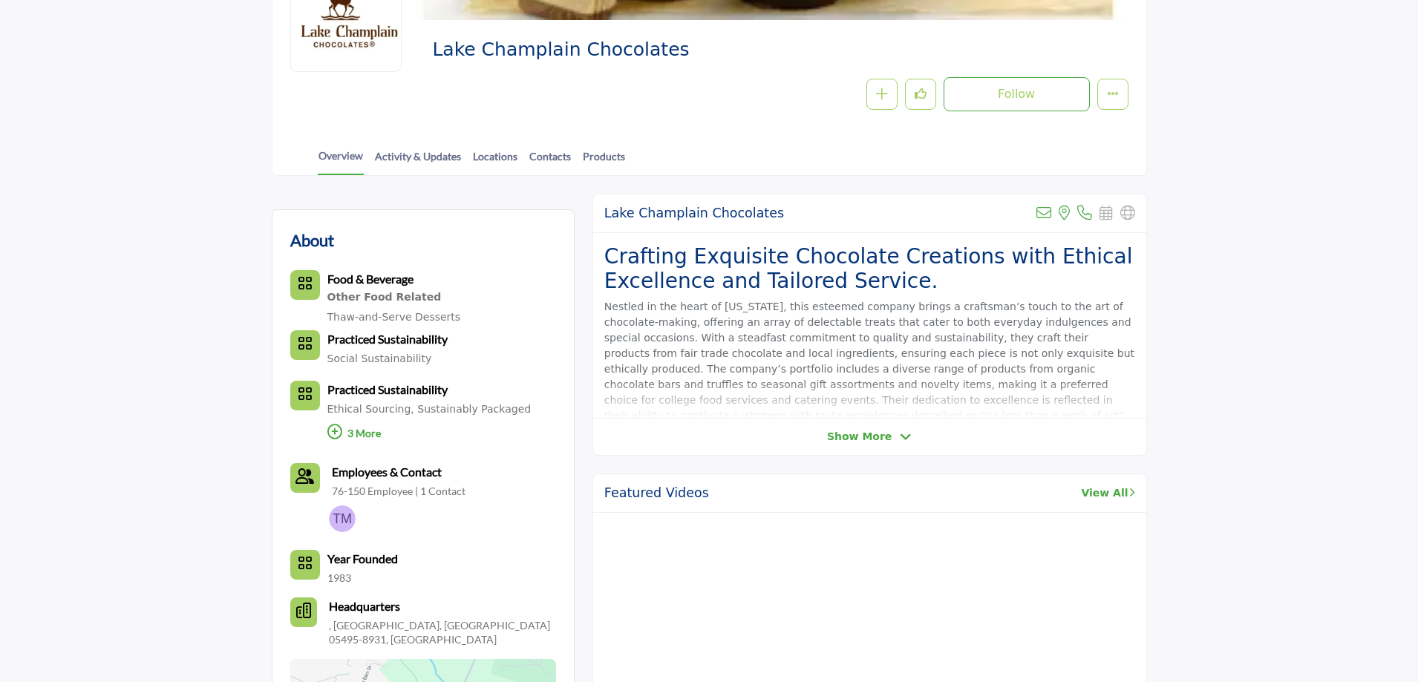
scroll to position [223, 0]
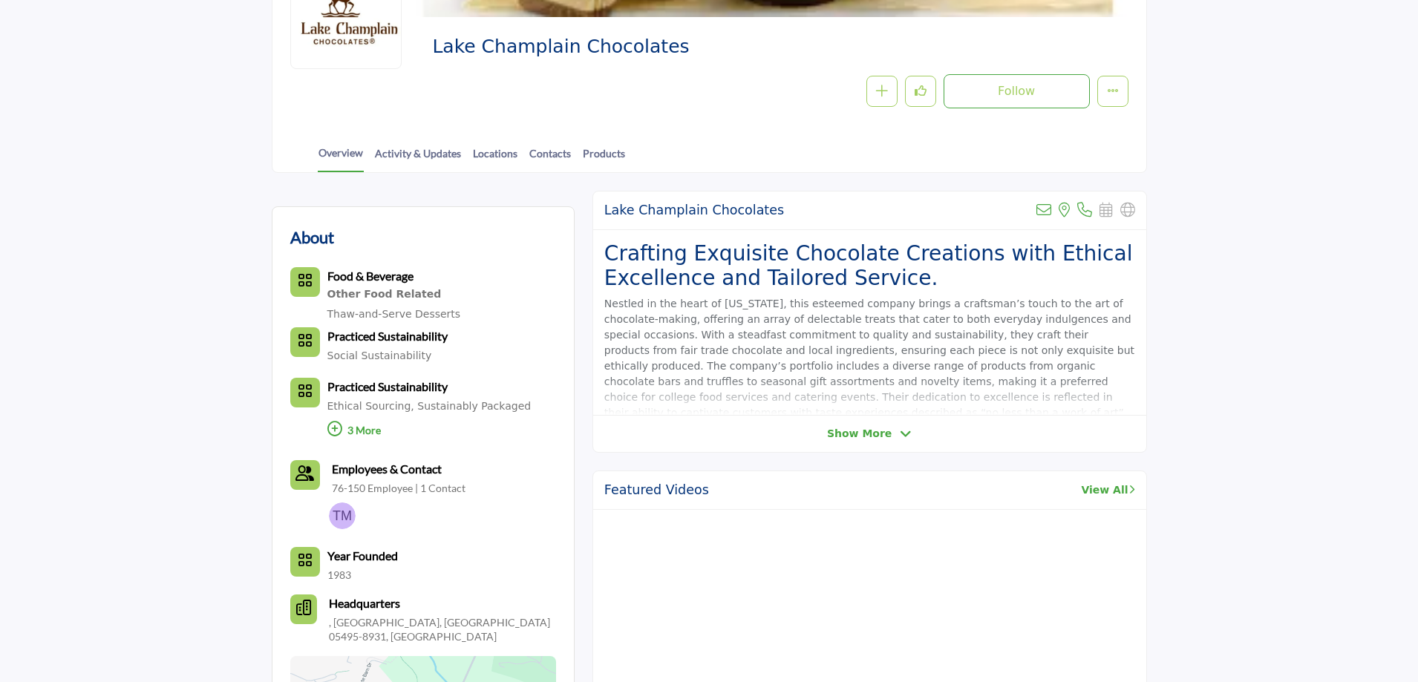
click at [902, 433] on icon at bounding box center [906, 433] width 12 height 13
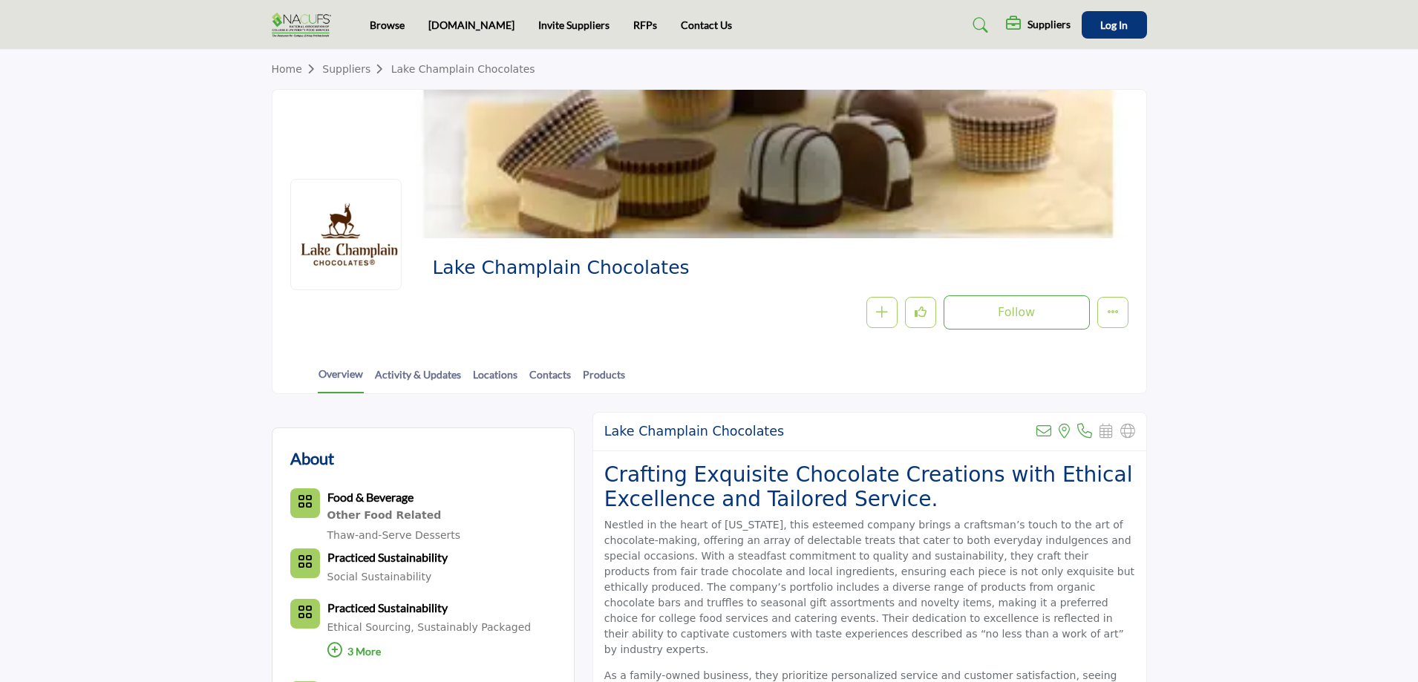
scroll to position [0, 0]
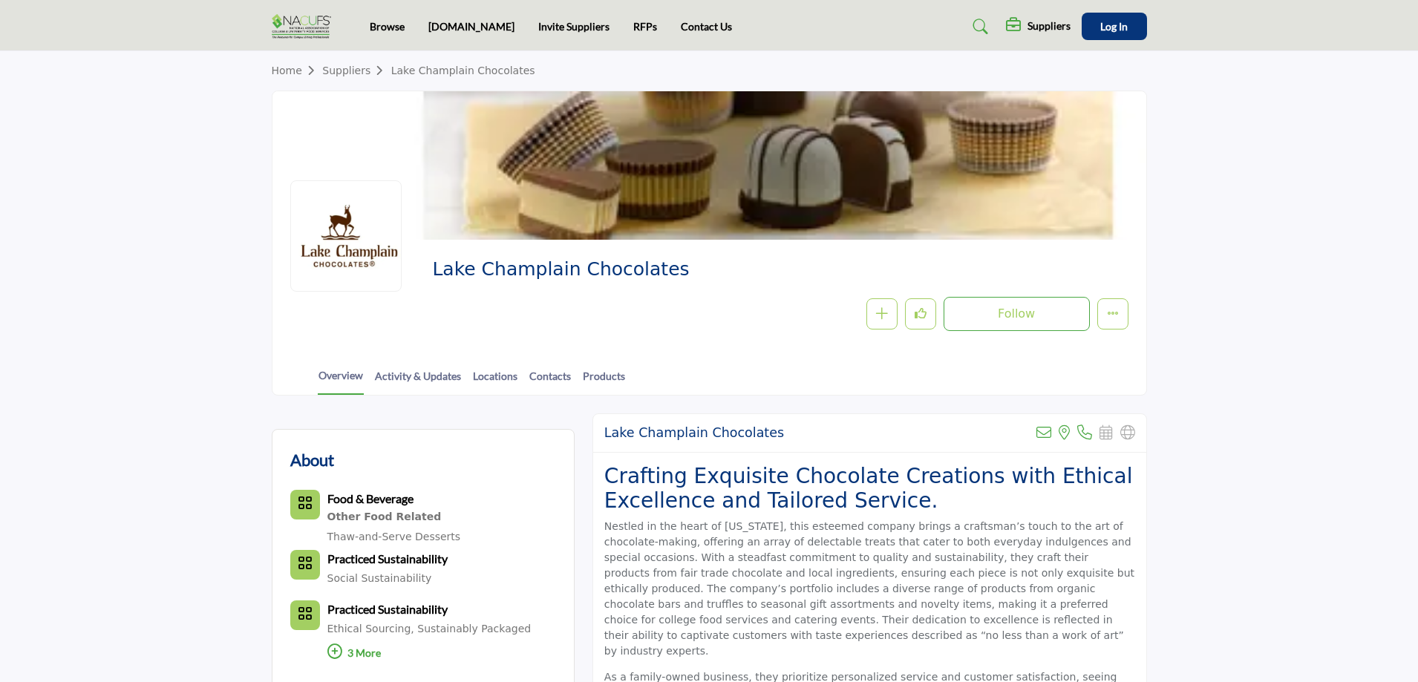
click at [1037, 24] on h5 "Suppliers" at bounding box center [1048, 25] width 43 height 13
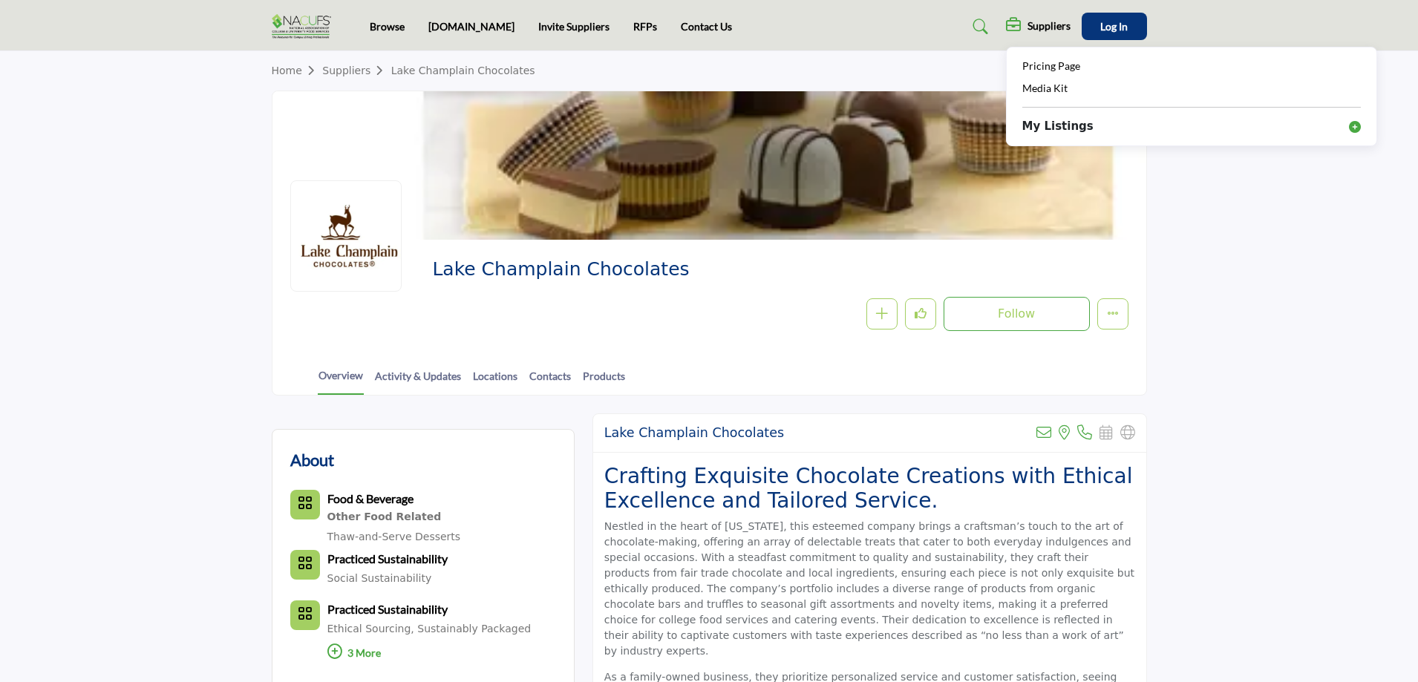
click at [1068, 82] on div "Media Kit" at bounding box center [1191, 86] width 338 height 22
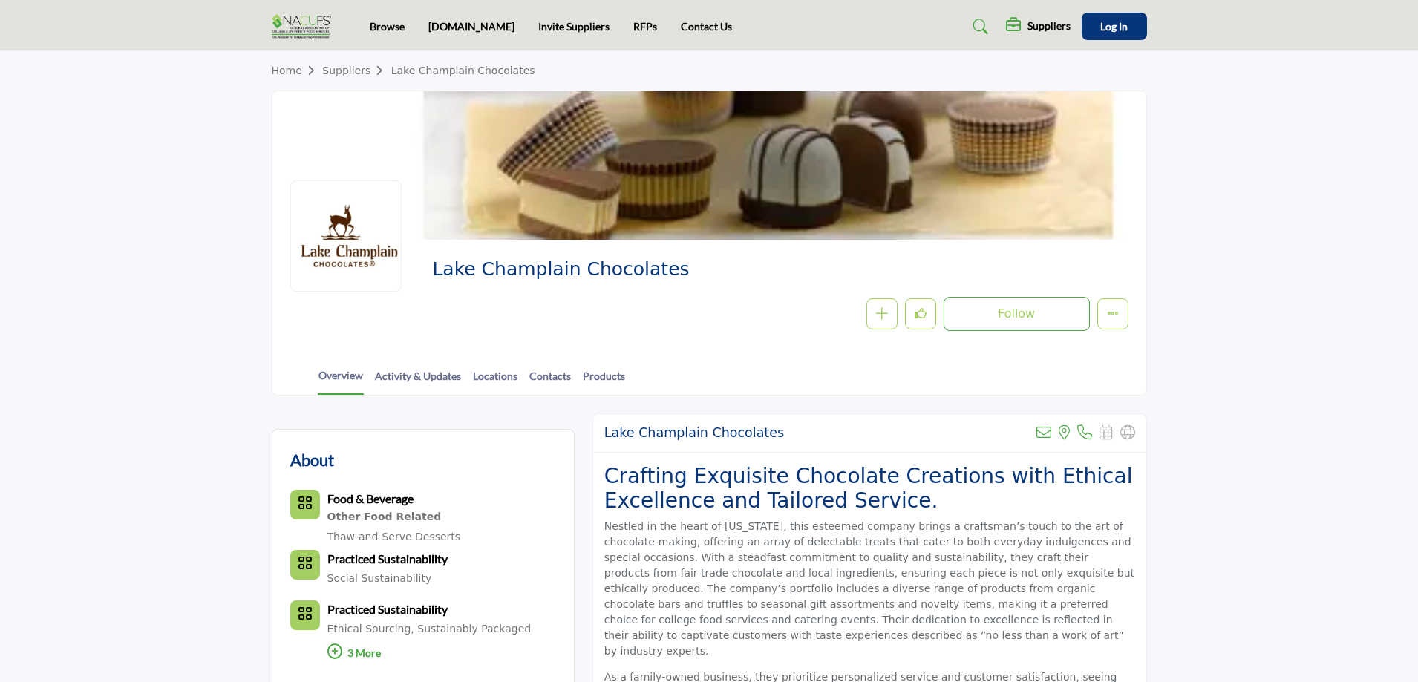
click at [1051, 24] on h5 "Suppliers" at bounding box center [1048, 25] width 43 height 13
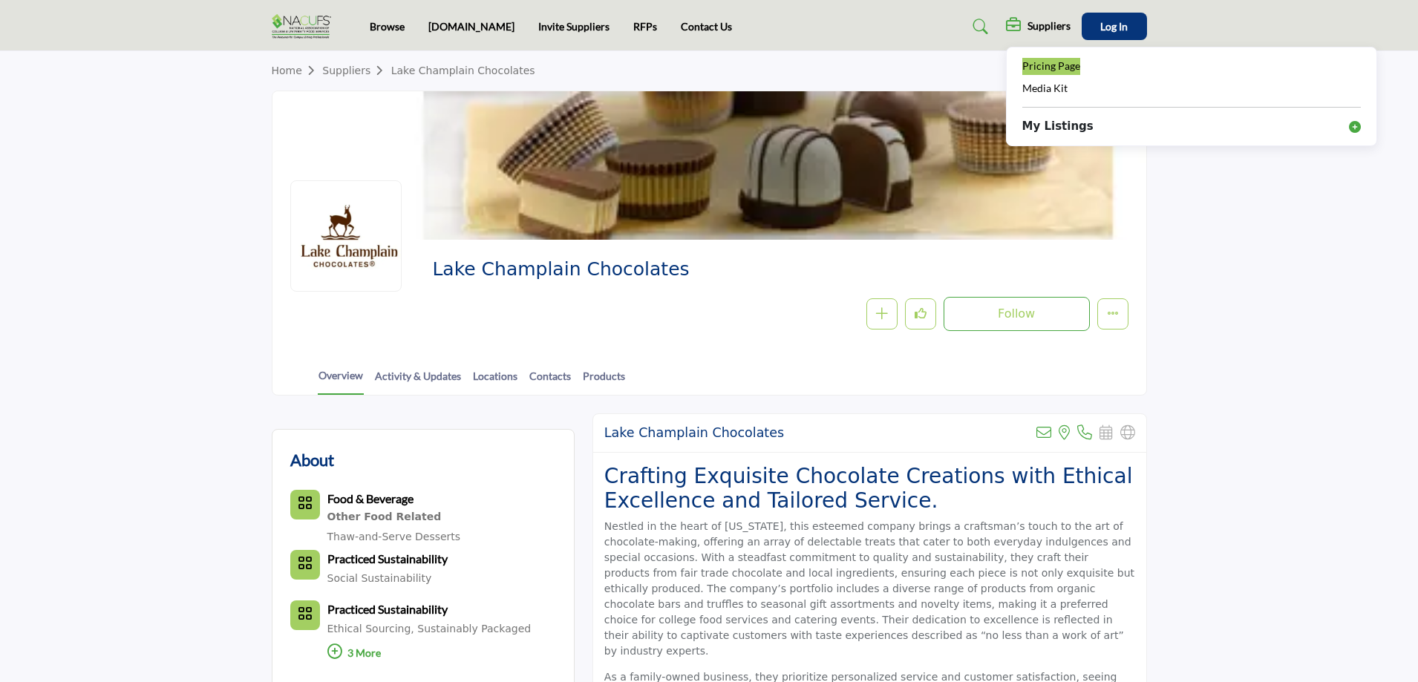
click at [1041, 65] on span "Pricing Page" at bounding box center [1051, 65] width 58 height 13
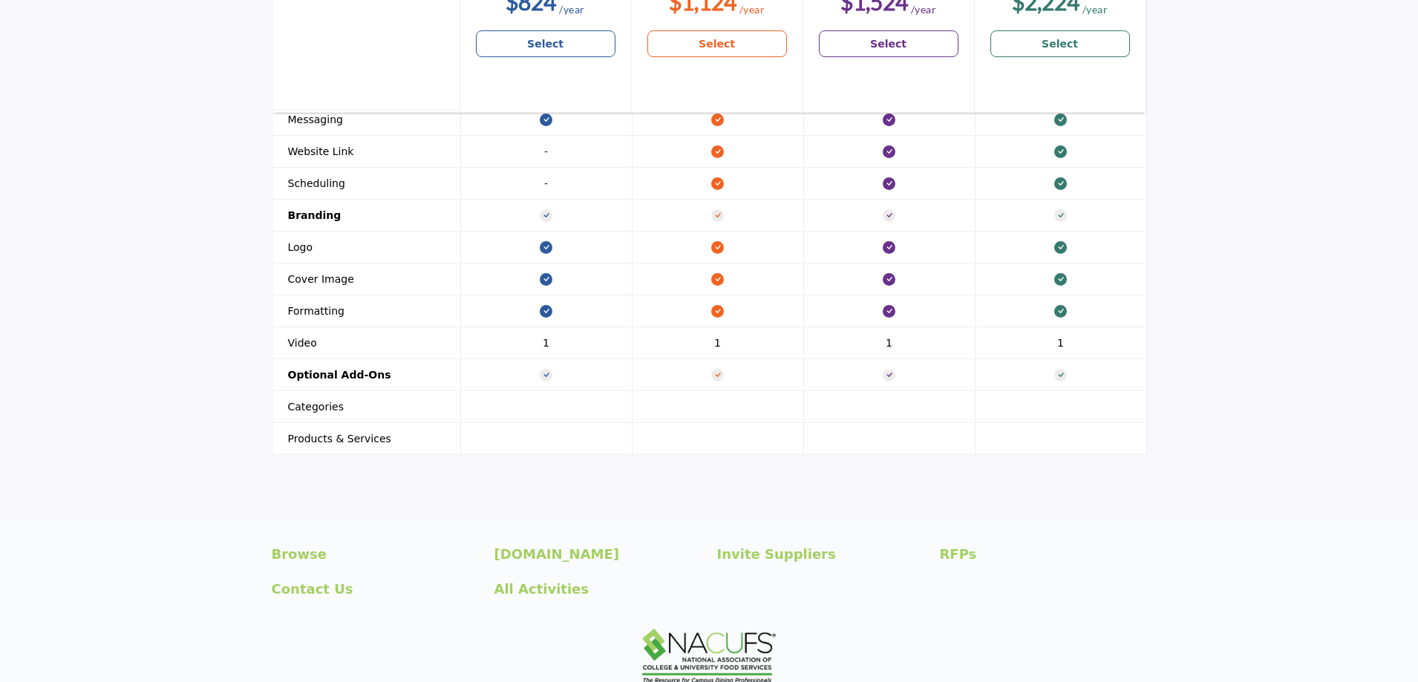
scroll to position [1787, 0]
